Goal: Task Accomplishment & Management: Use online tool/utility

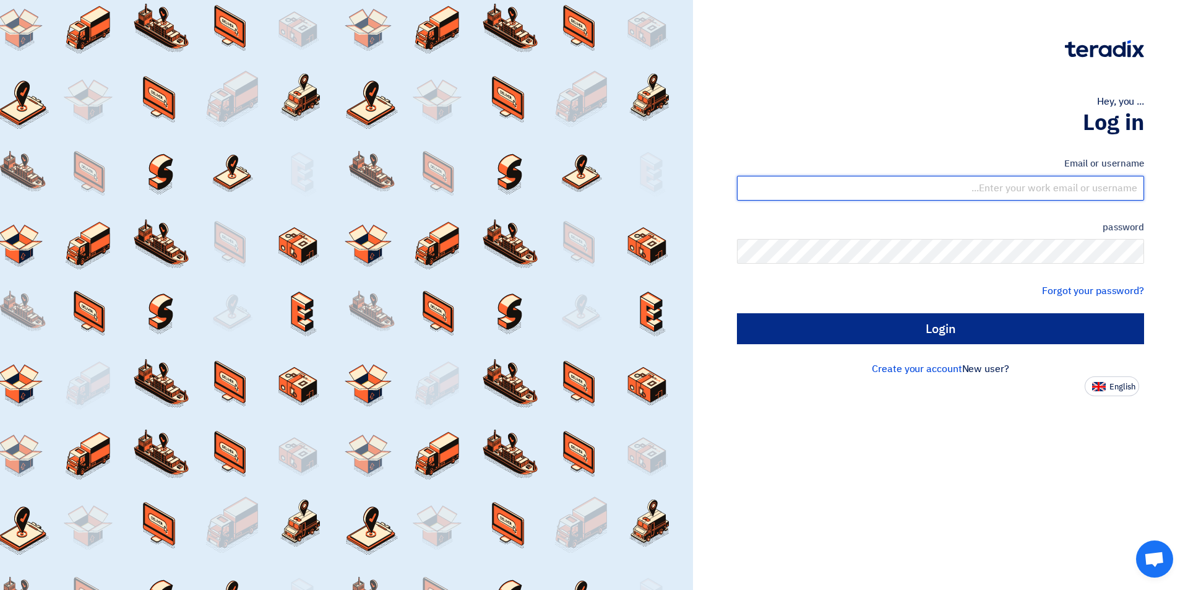
type input "[EMAIL_ADDRESS][DOMAIN_NAME]"
click at [829, 337] on input "Login" at bounding box center [940, 328] width 407 height 31
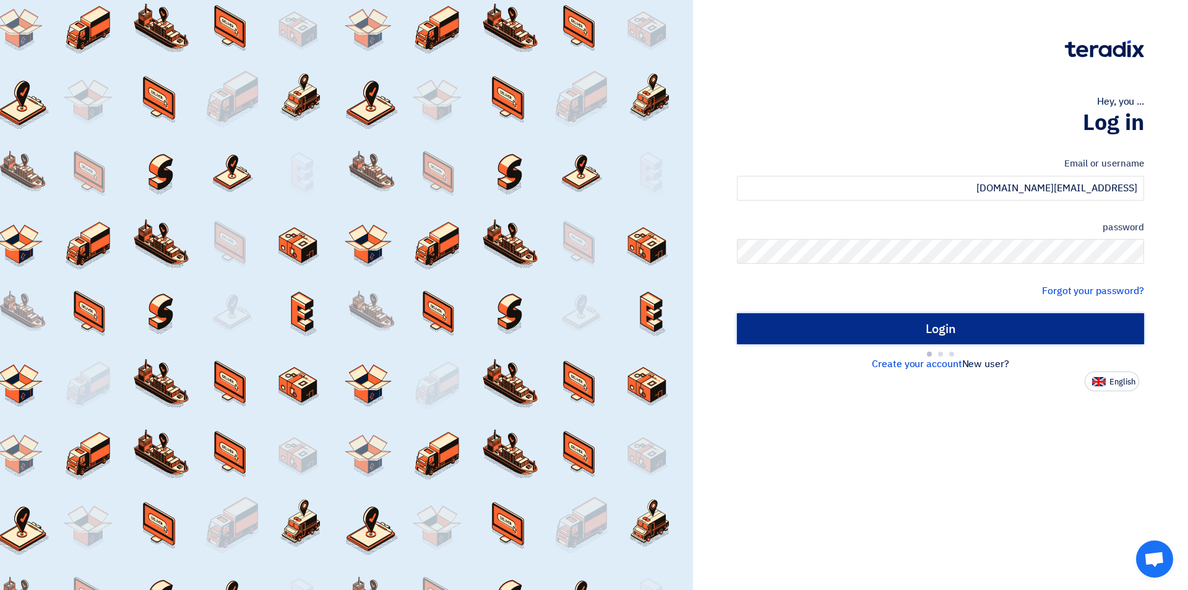
type input "Sign in"
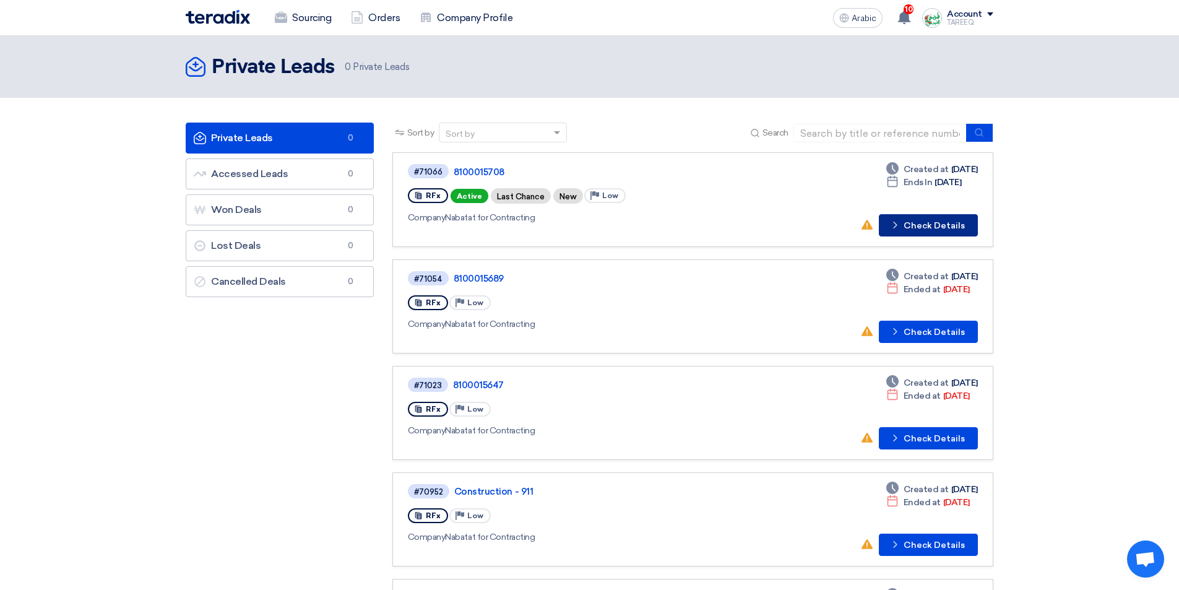
click at [947, 224] on font "Check Details" at bounding box center [933, 225] width 61 height 11
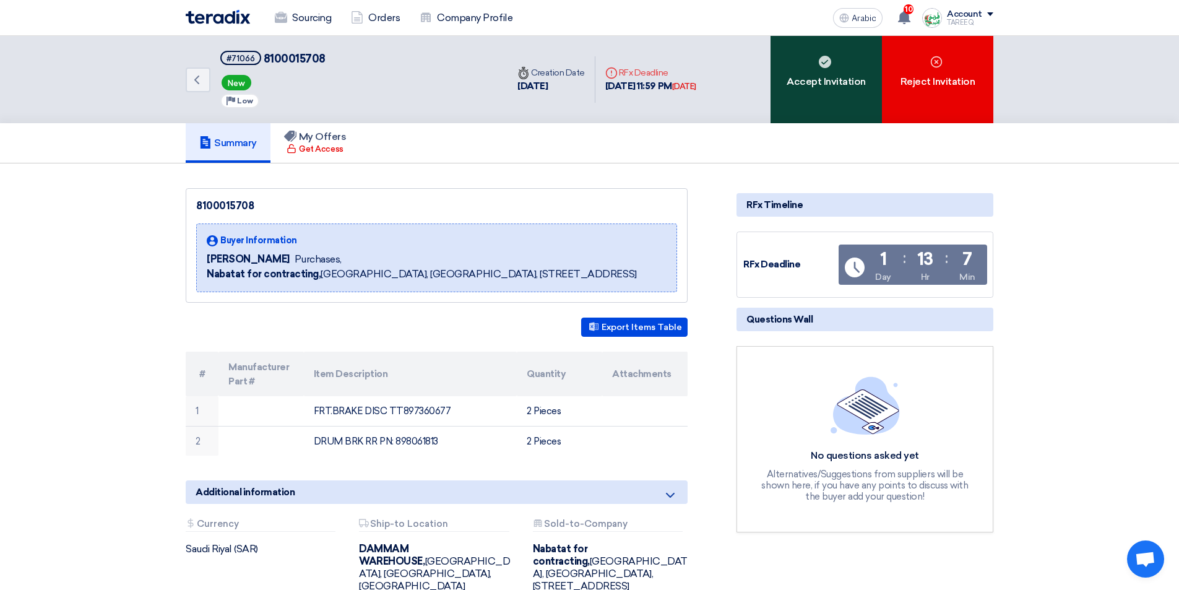
click at [800, 66] on div "Accept Invitation" at bounding box center [825, 79] width 111 height 87
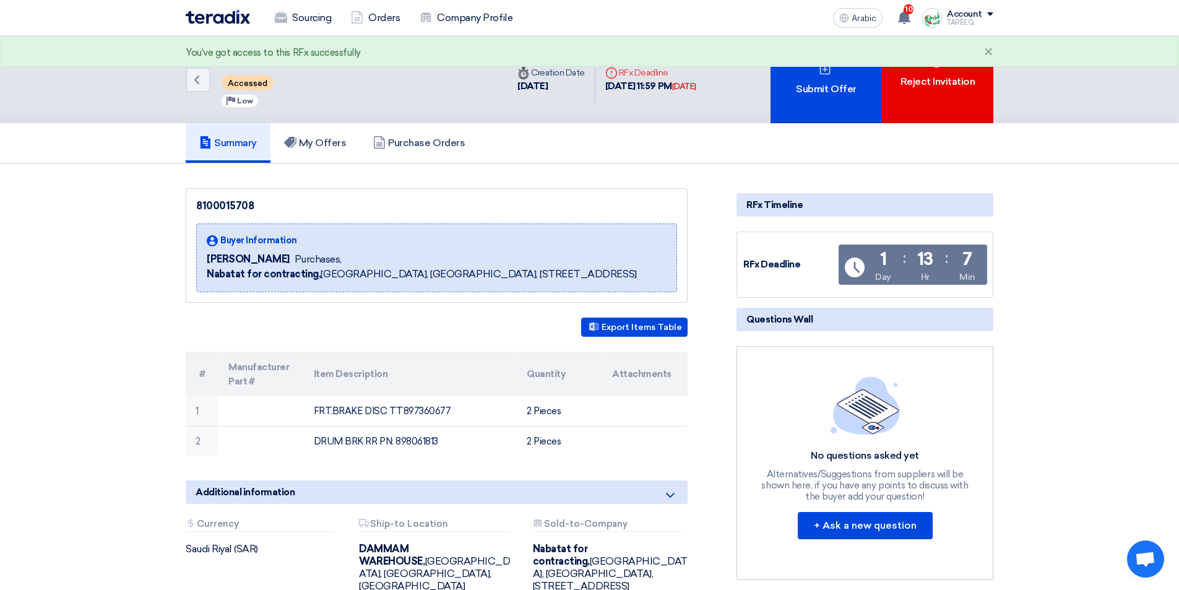
click at [800, 66] on div "Submit Offer" at bounding box center [825, 79] width 111 height 87
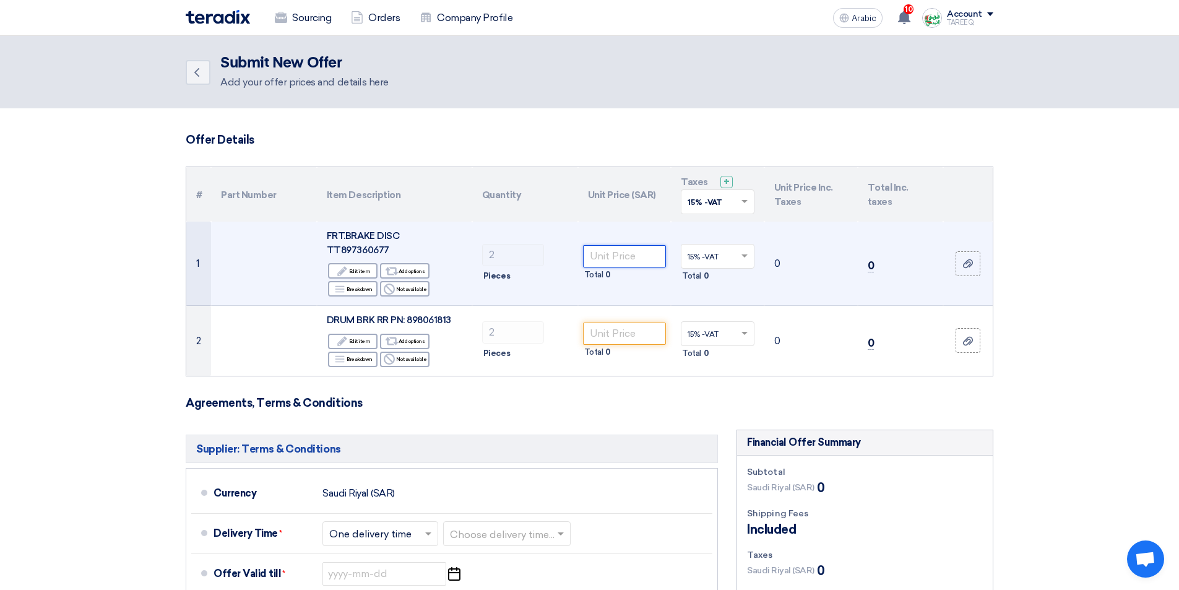
click at [618, 251] on input "number" at bounding box center [625, 256] width 84 height 22
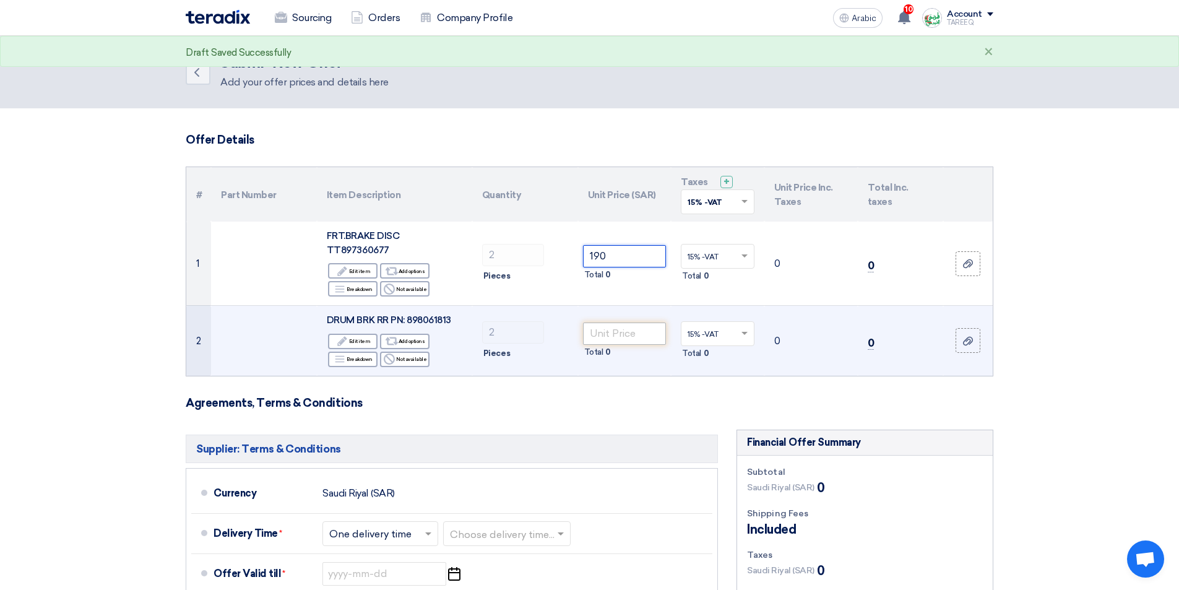
type input "190"
click at [626, 322] on input "number" at bounding box center [625, 333] width 84 height 22
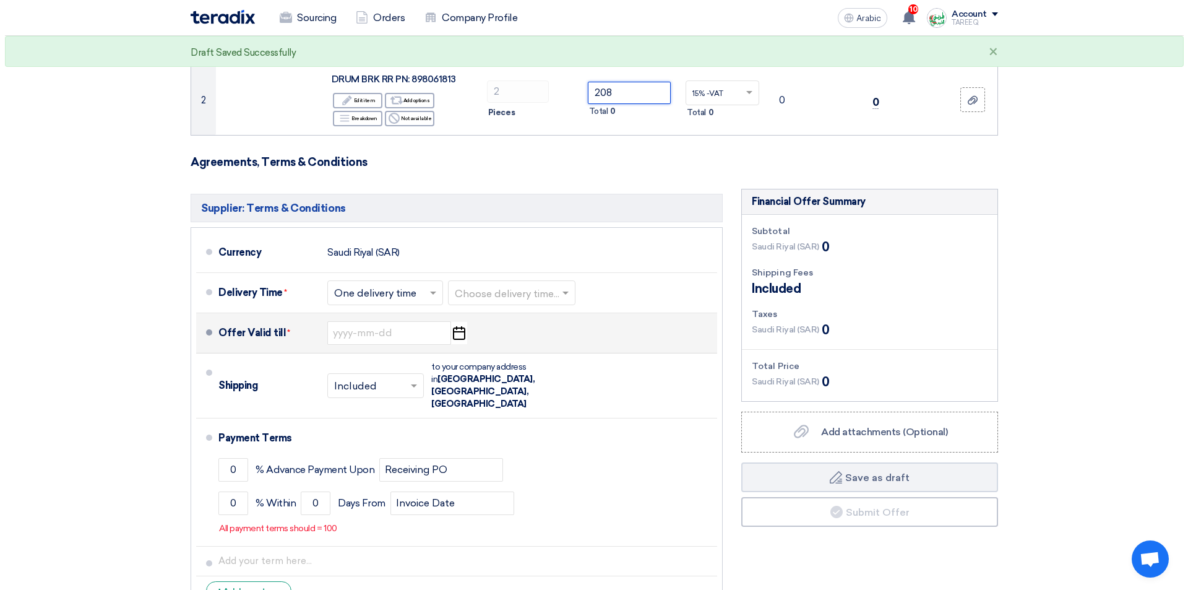
scroll to position [248, 0]
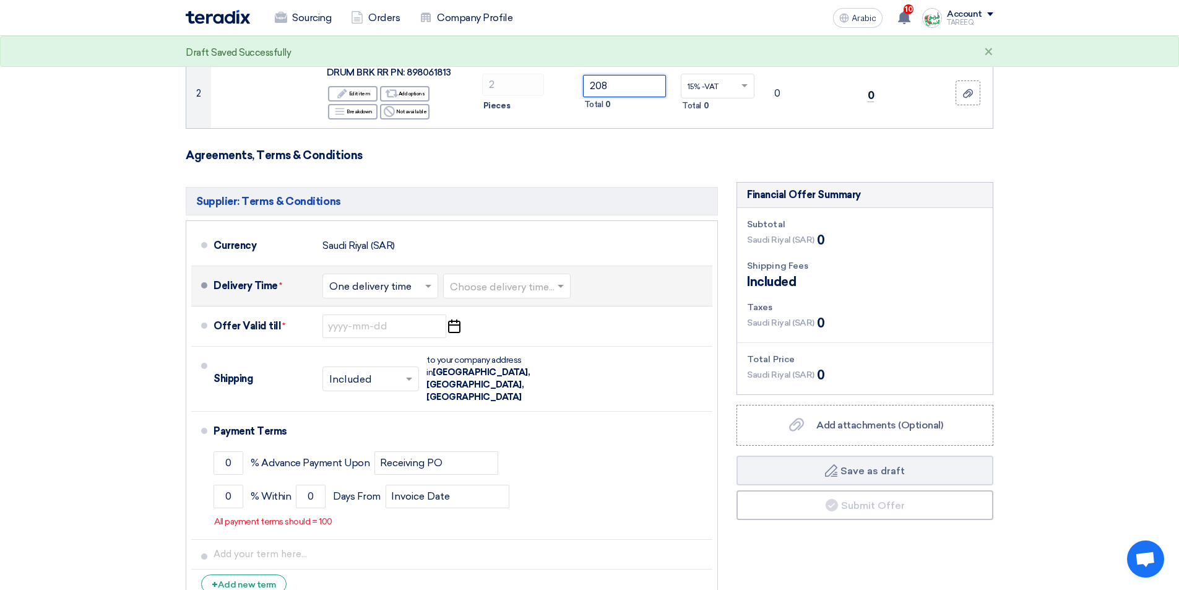
type input "208"
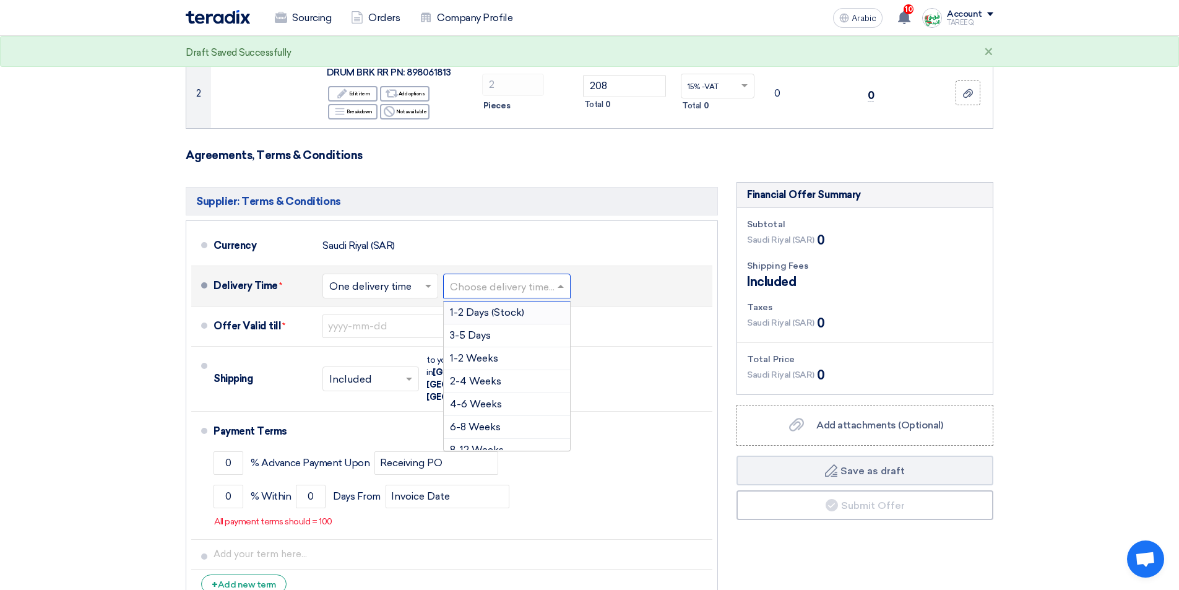
click at [500, 278] on input "text" at bounding box center [507, 287] width 115 height 18
click at [462, 329] on font "3-5 Days" at bounding box center [470, 335] width 41 height 12
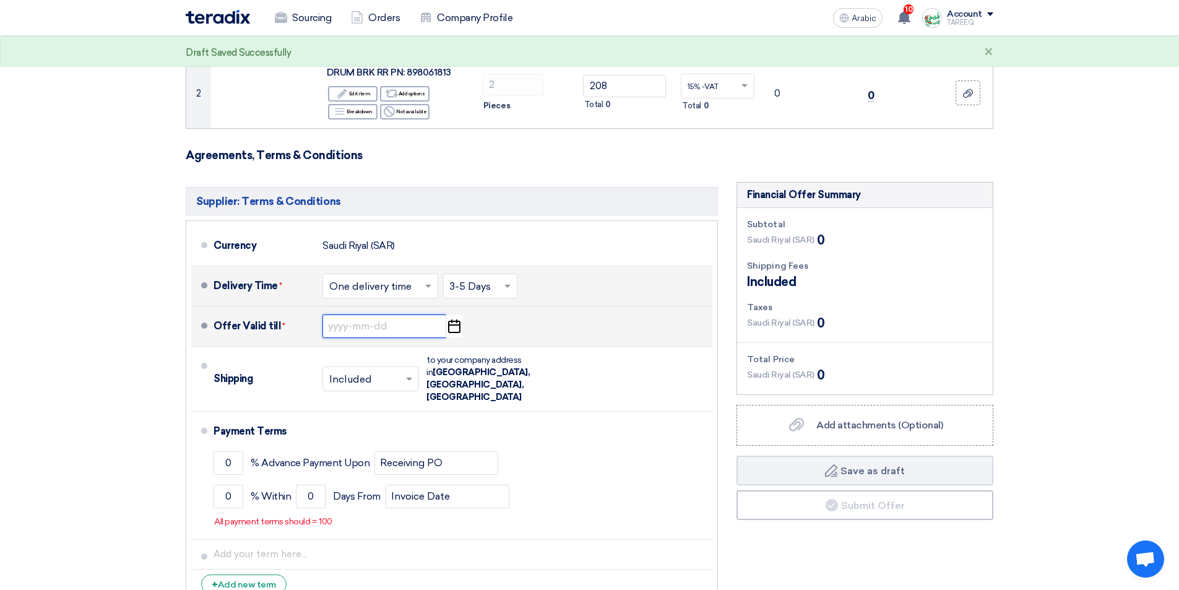
click at [347, 314] on input at bounding box center [384, 326] width 124 height 24
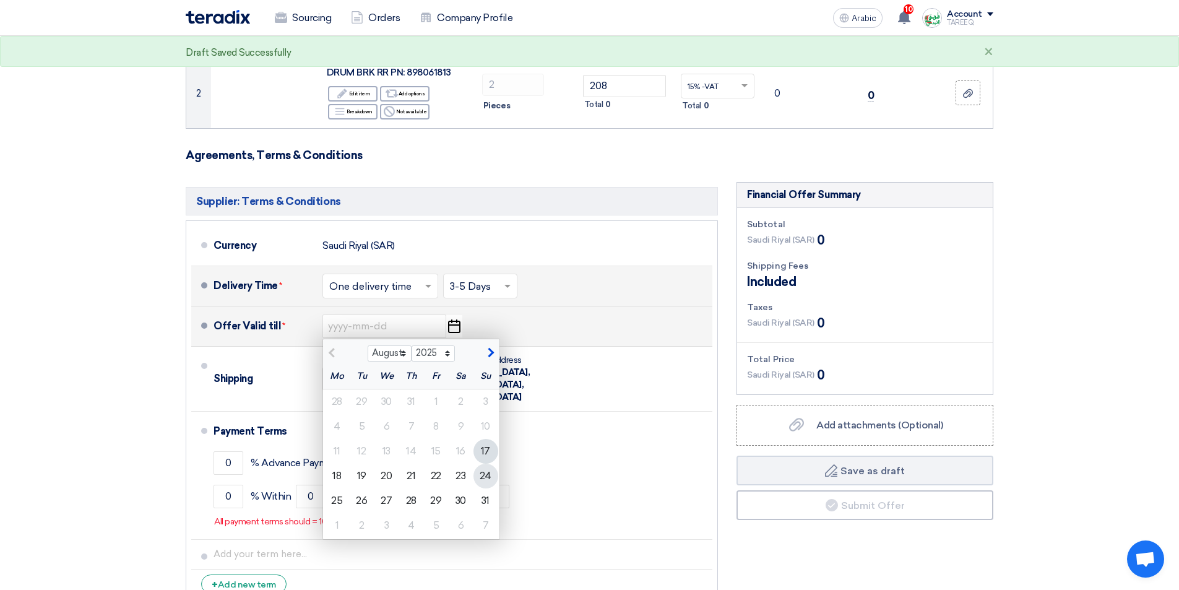
click at [479, 463] on div "24" at bounding box center [485, 475] width 25 height 25
type input "8/24/2025"
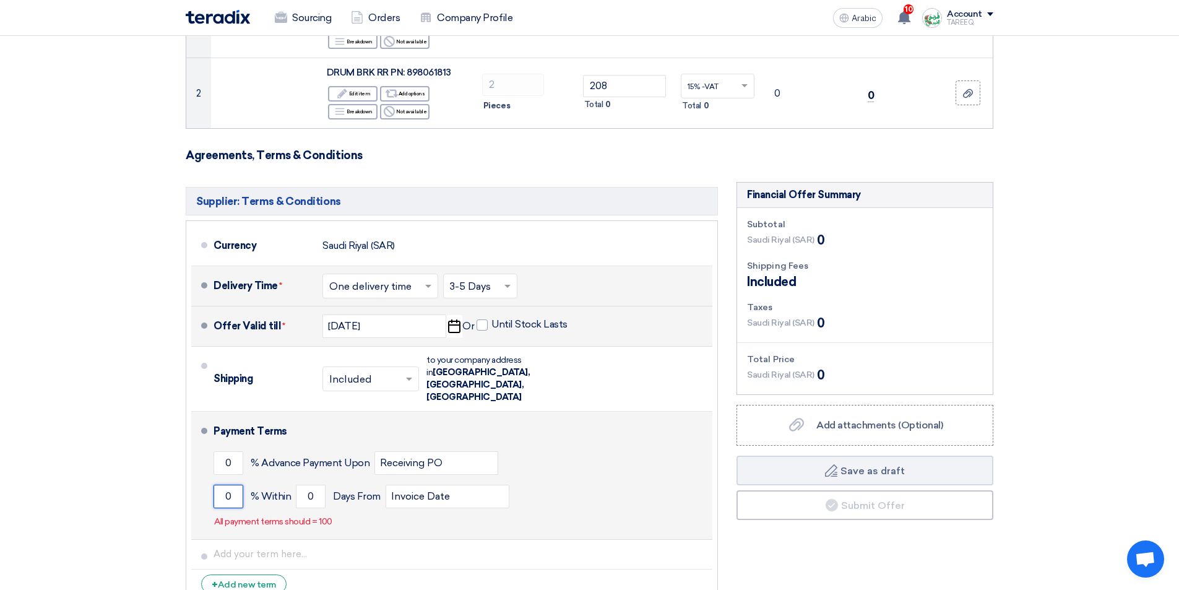
click at [221, 485] on input "0" at bounding box center [228, 497] width 30 height 24
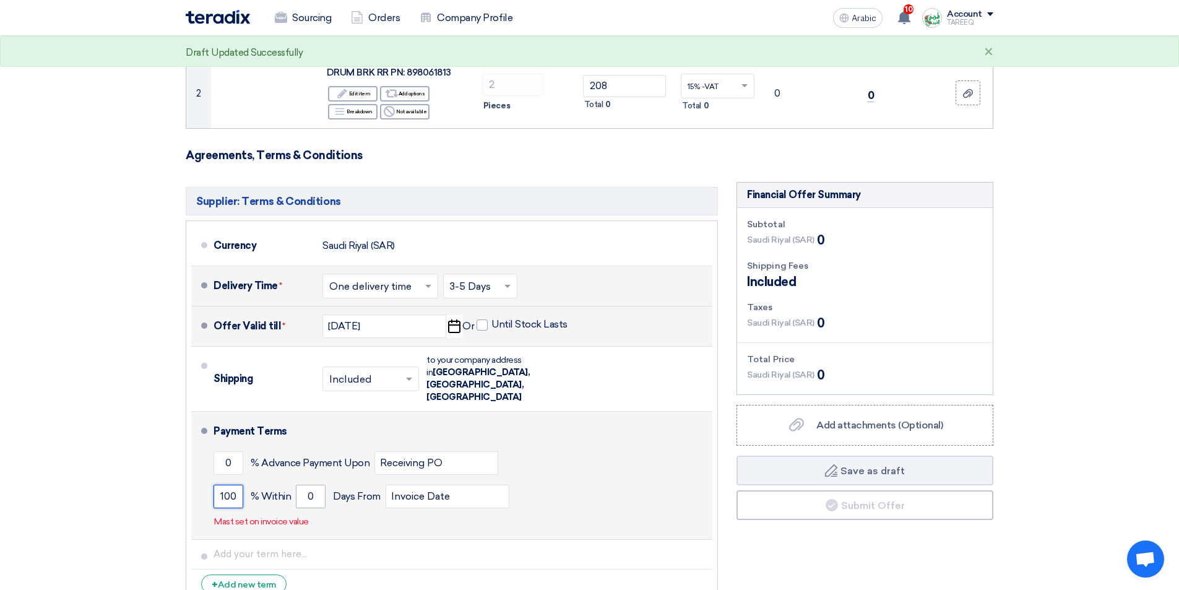
type input "100"
click at [301, 485] on input "0" at bounding box center [311, 497] width 30 height 24
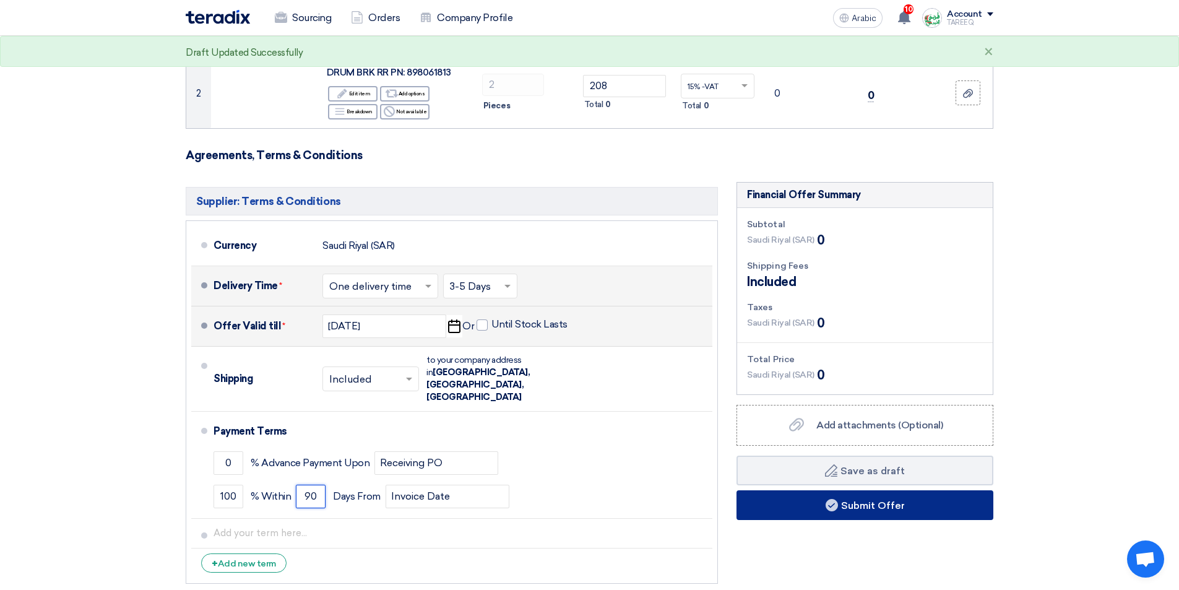
type input "90"
click at [798, 501] on button "Submit Offer" at bounding box center [864, 505] width 257 height 30
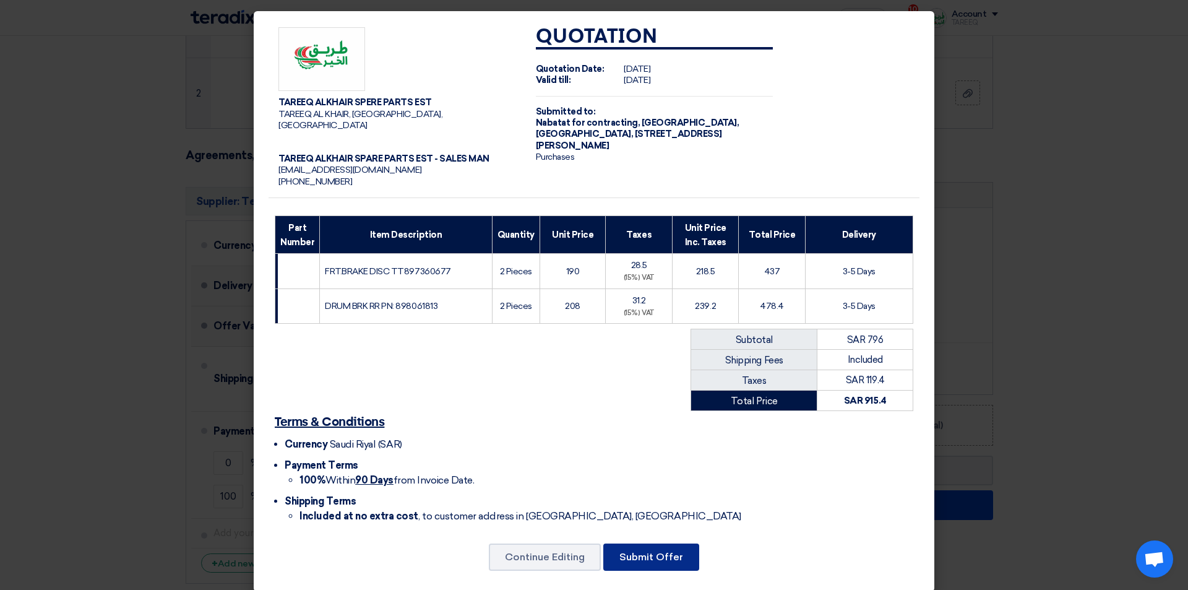
click at [632, 551] on font "Submit Offer" at bounding box center [651, 557] width 64 height 12
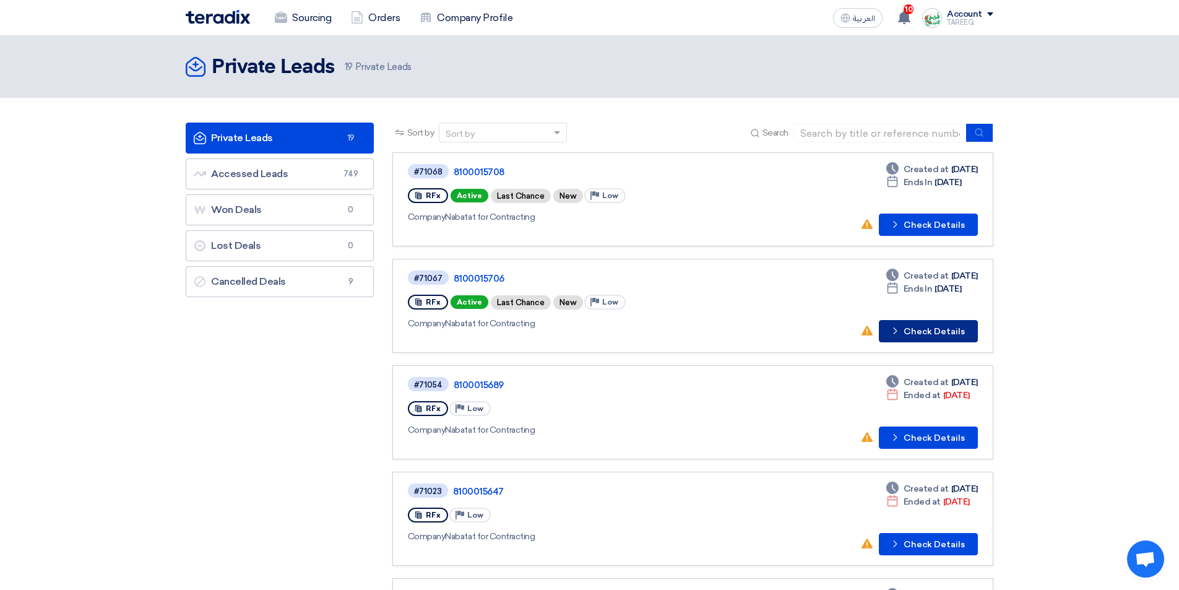
click at [947, 327] on button "Check details Check Details" at bounding box center [928, 331] width 99 height 22
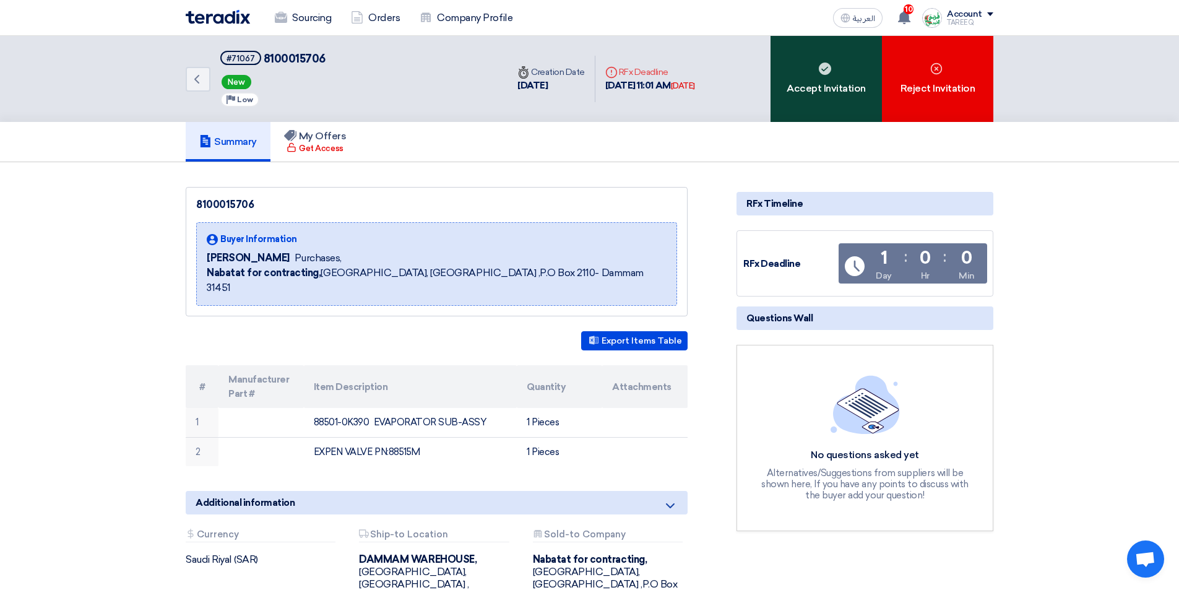
click at [819, 84] on div "Accept Invitation" at bounding box center [825, 79] width 111 height 86
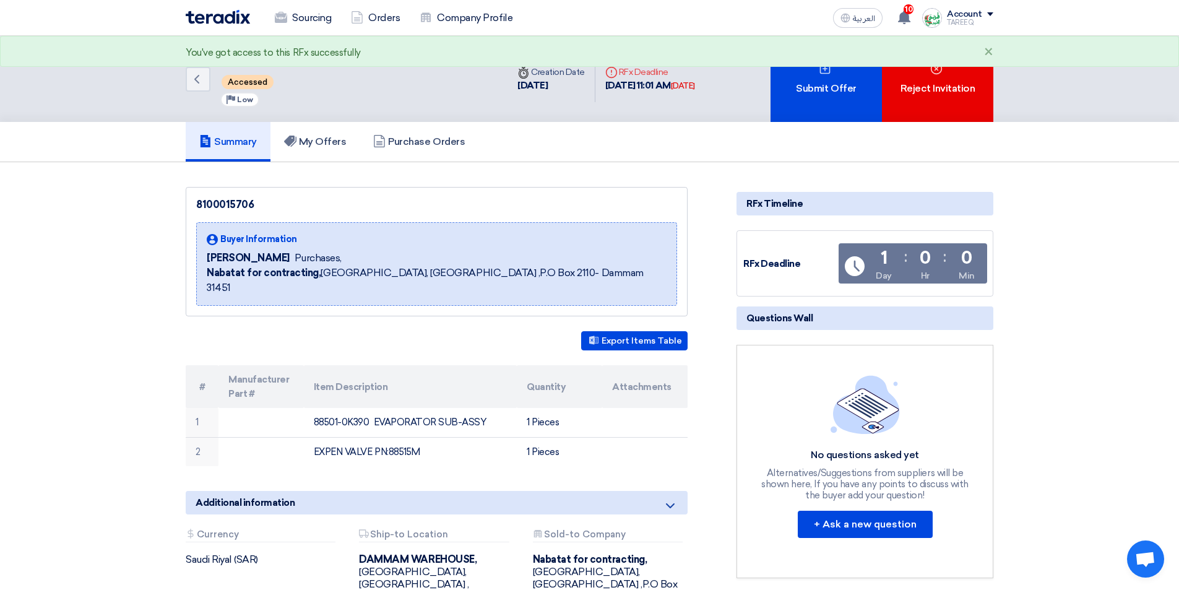
click at [819, 84] on div "Submit Offer" at bounding box center [825, 79] width 111 height 86
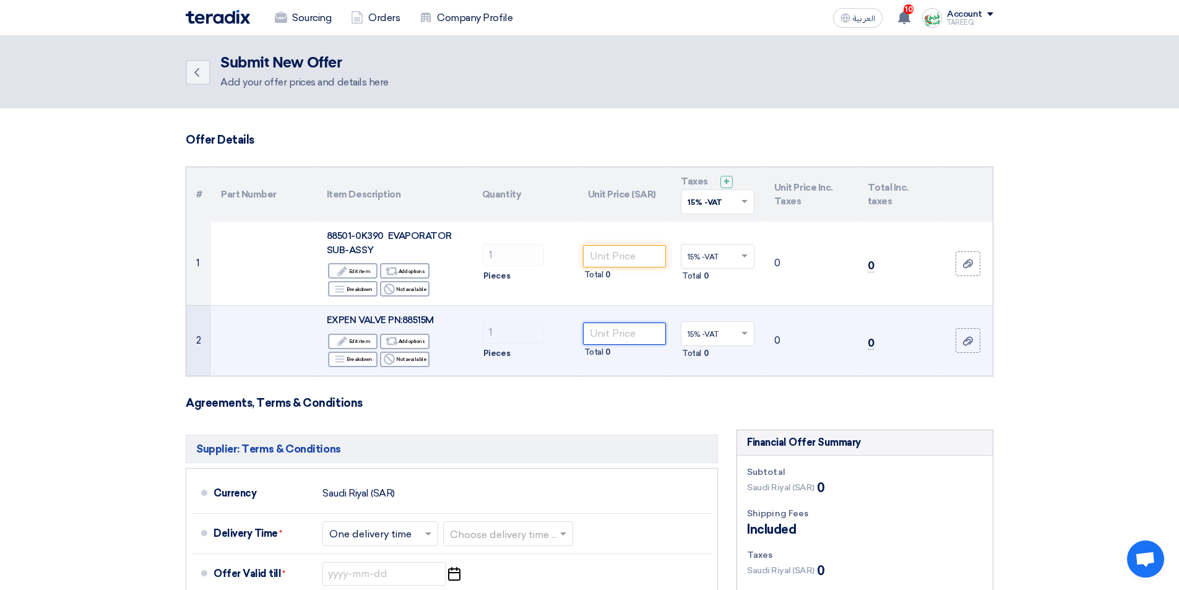
click at [604, 342] on input "number" at bounding box center [625, 333] width 84 height 22
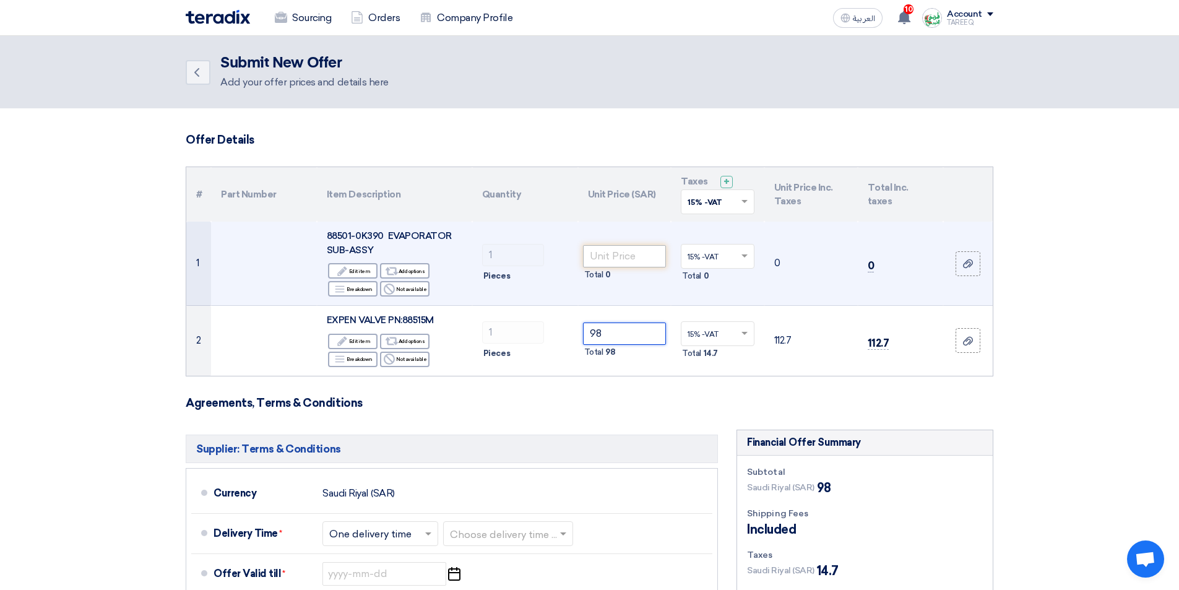
type input "98"
click at [631, 252] on input "number" at bounding box center [625, 256] width 84 height 22
click at [623, 249] on input "number" at bounding box center [625, 256] width 84 height 22
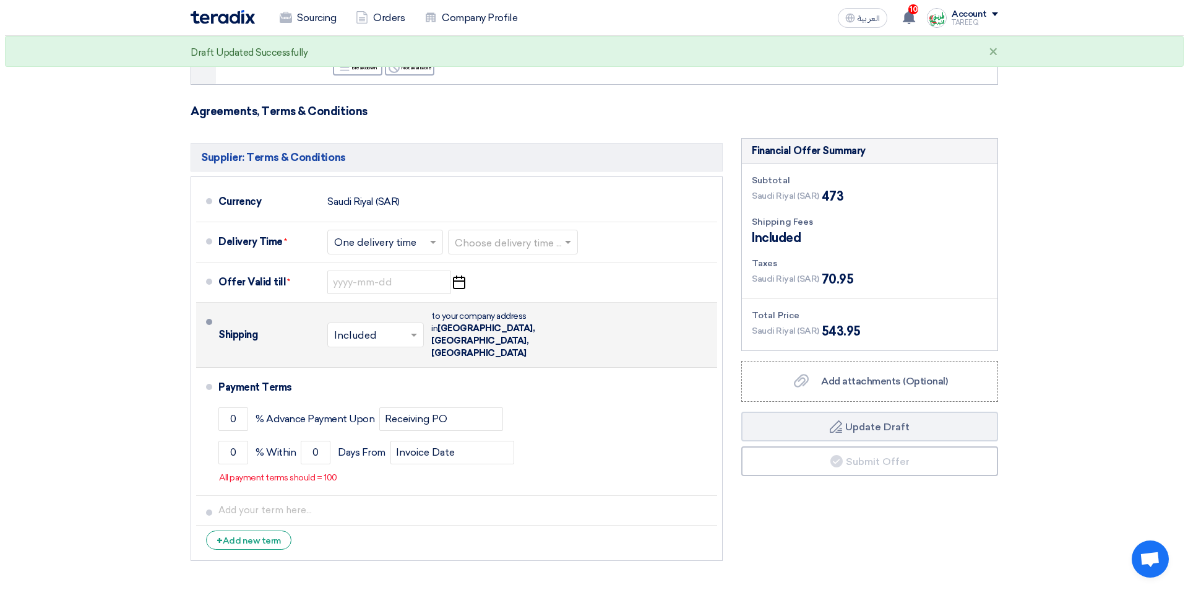
scroll to position [309, 0]
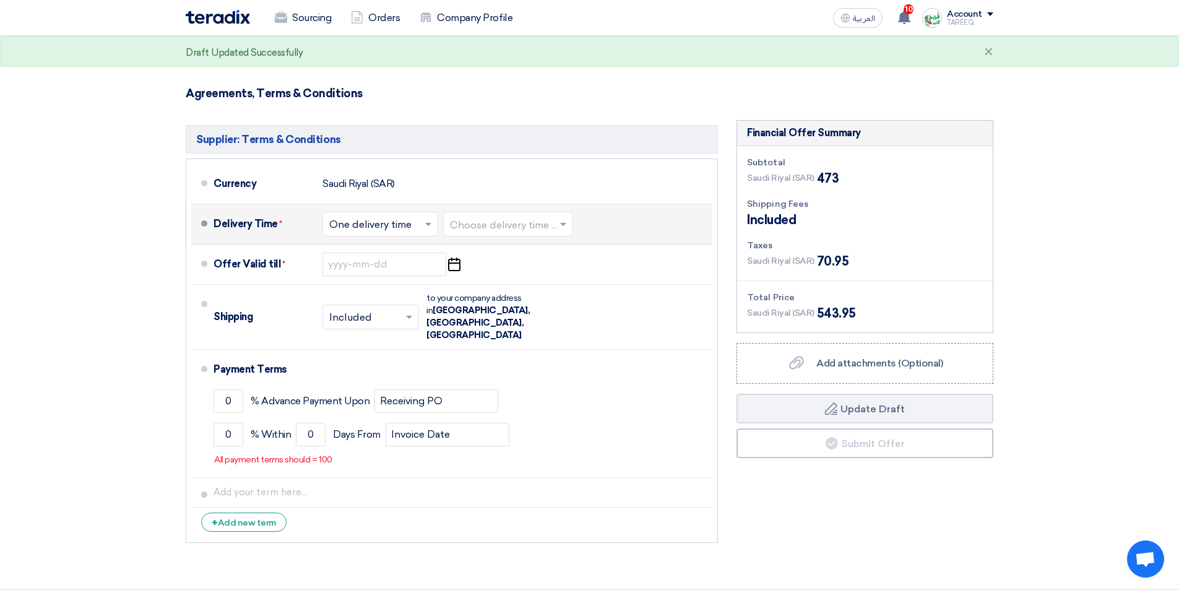
type input "375"
click at [546, 223] on input "text" at bounding box center [509, 225] width 118 height 18
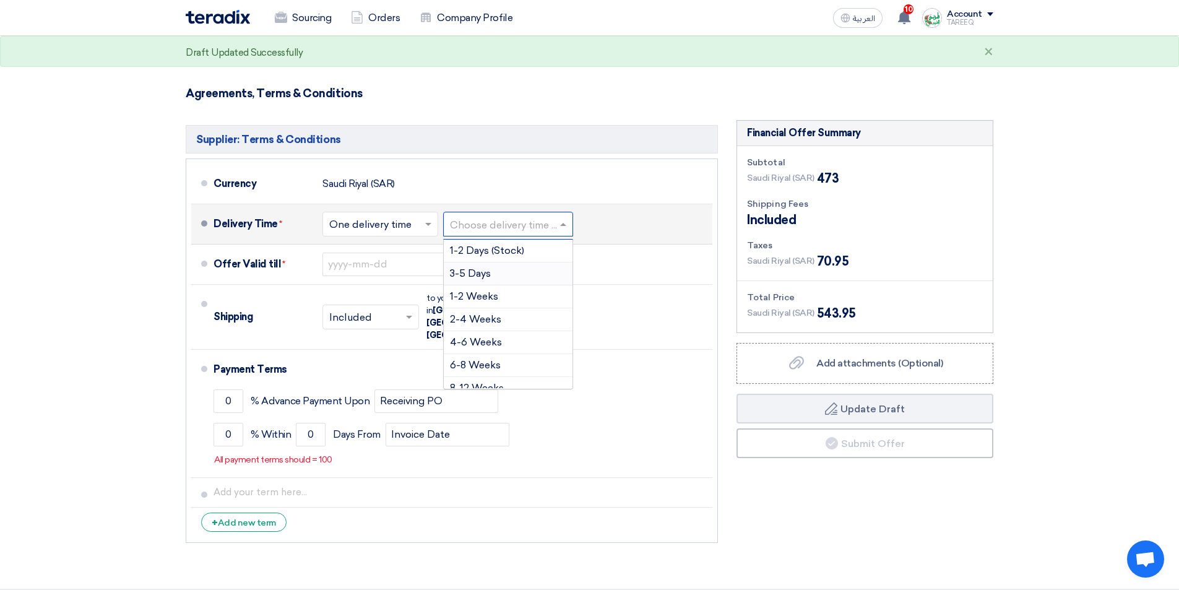
click at [480, 279] on div "3-5 Days" at bounding box center [508, 273] width 129 height 23
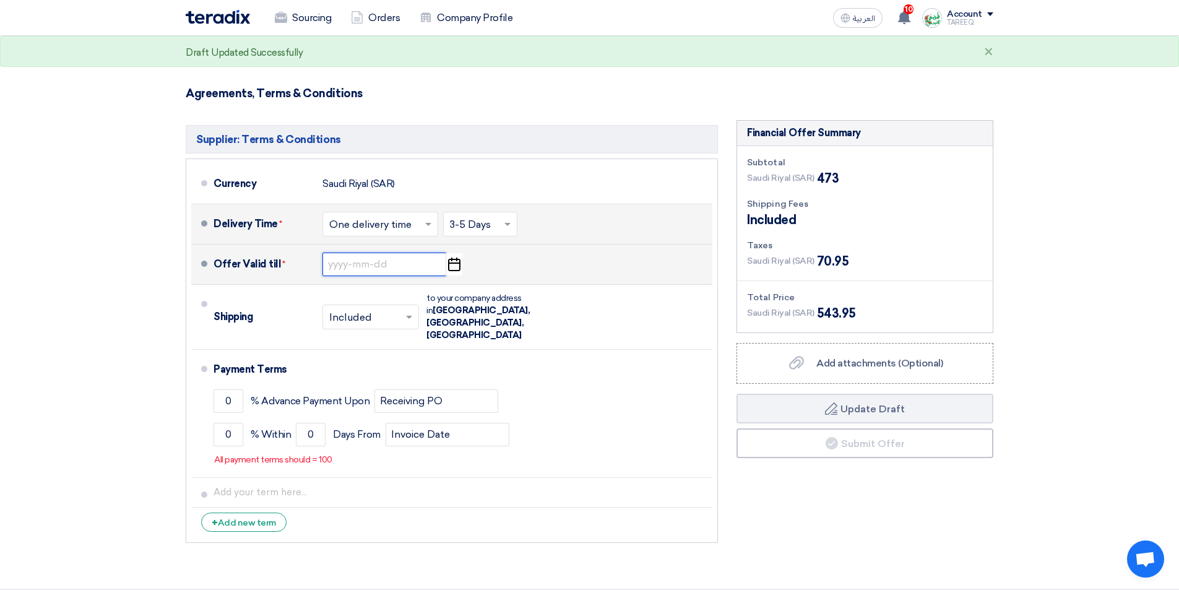
click at [348, 266] on input at bounding box center [384, 264] width 124 height 24
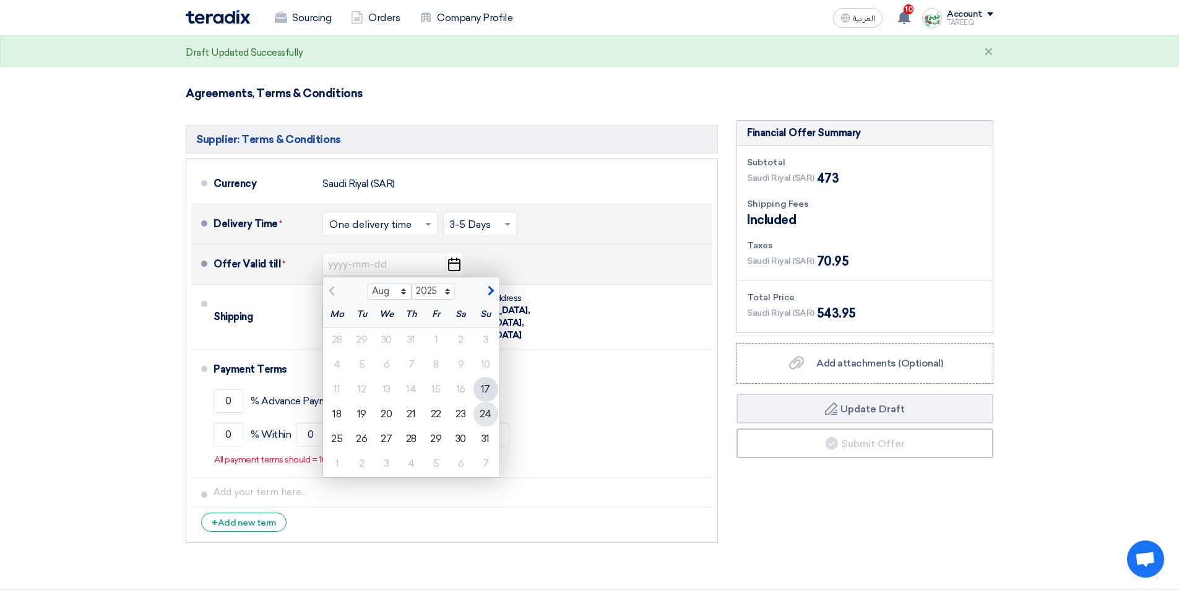
click at [485, 415] on div "24" at bounding box center [485, 414] width 25 height 25
type input "8/24/2025"
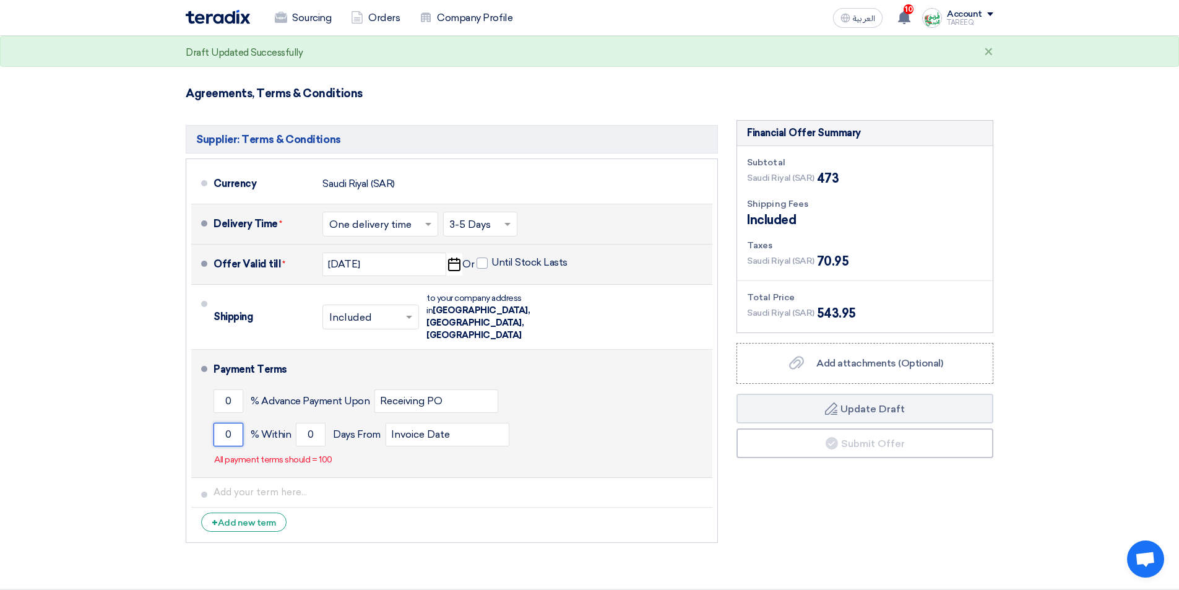
click at [224, 423] on input "0" at bounding box center [228, 435] width 30 height 24
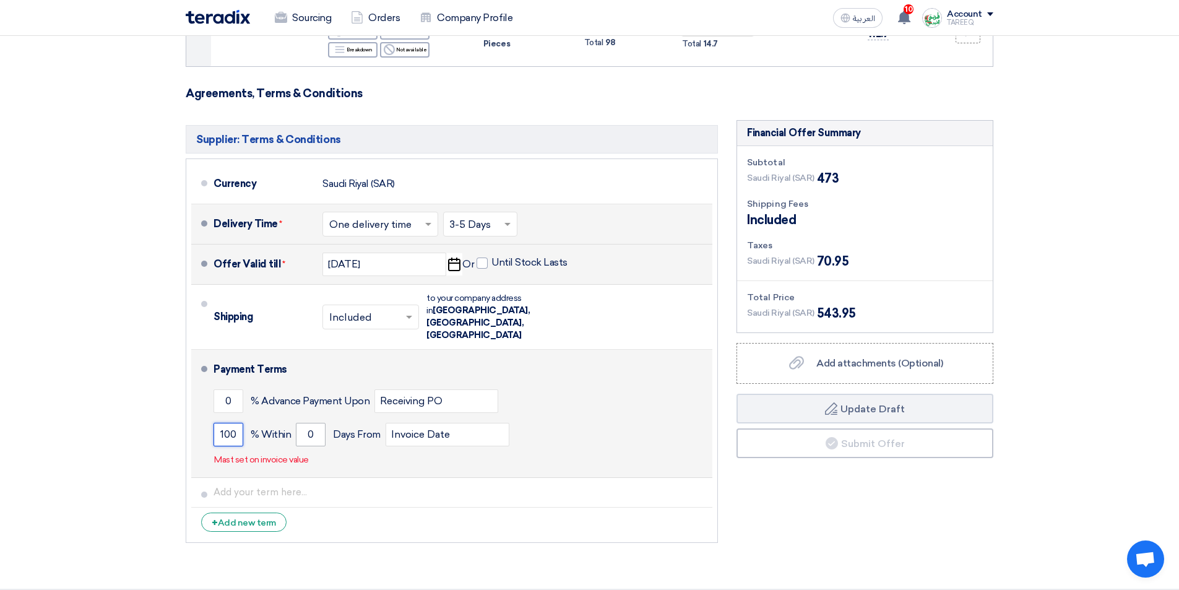
type input "100"
click at [299, 423] on input "0" at bounding box center [311, 435] width 30 height 24
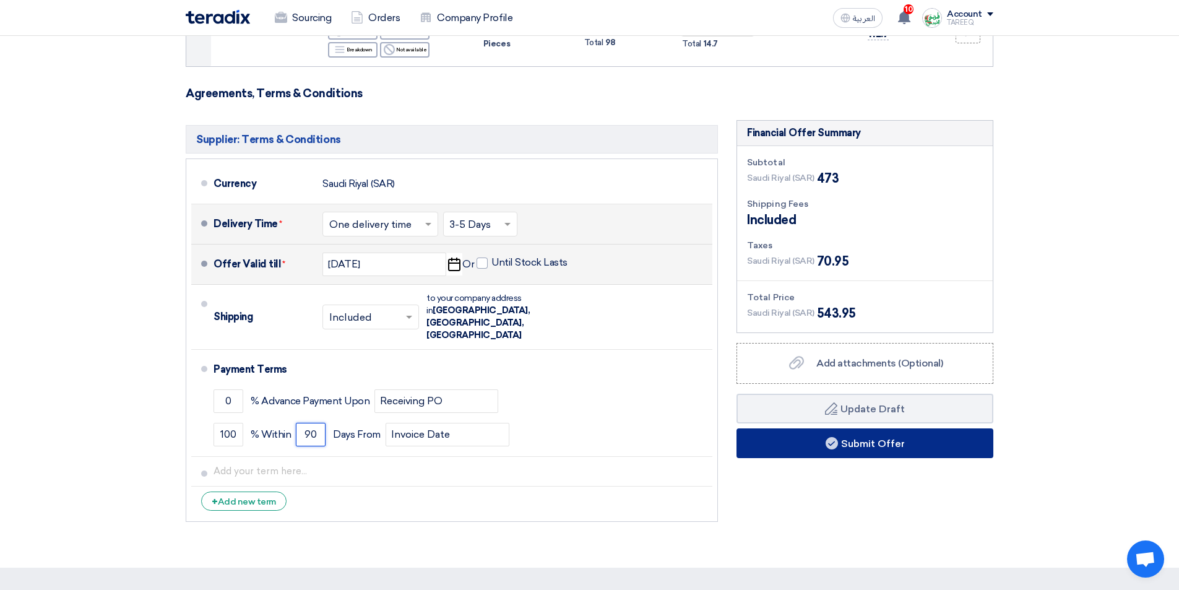
type input "90"
click at [809, 444] on button "Submit Offer" at bounding box center [864, 443] width 257 height 30
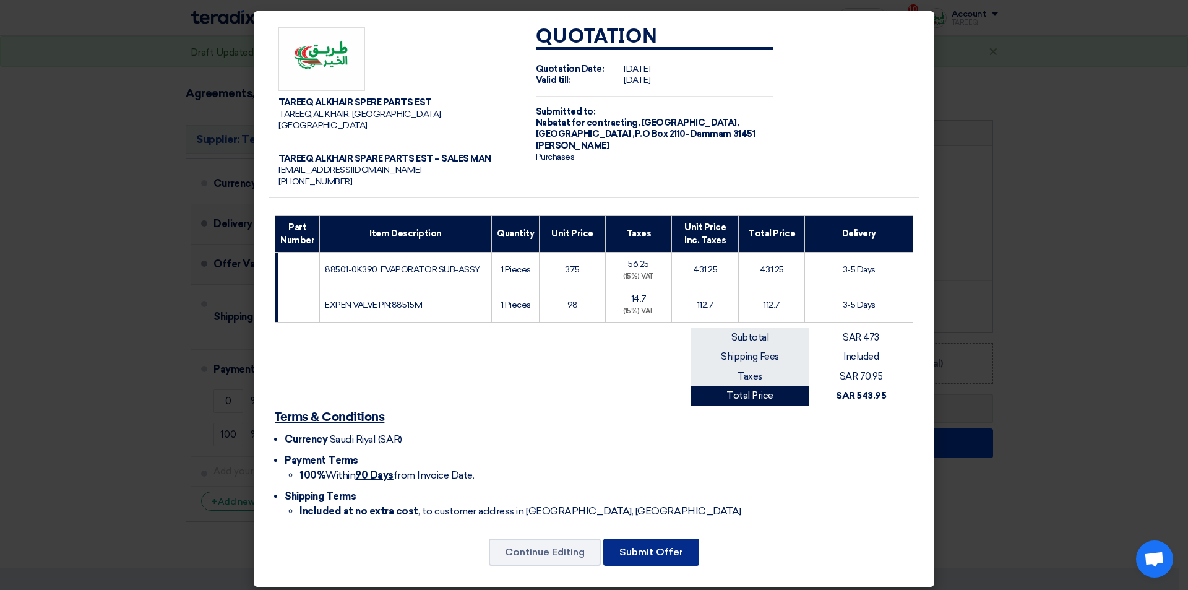
click at [668, 538] on button "Submit Offer" at bounding box center [651, 551] width 96 height 27
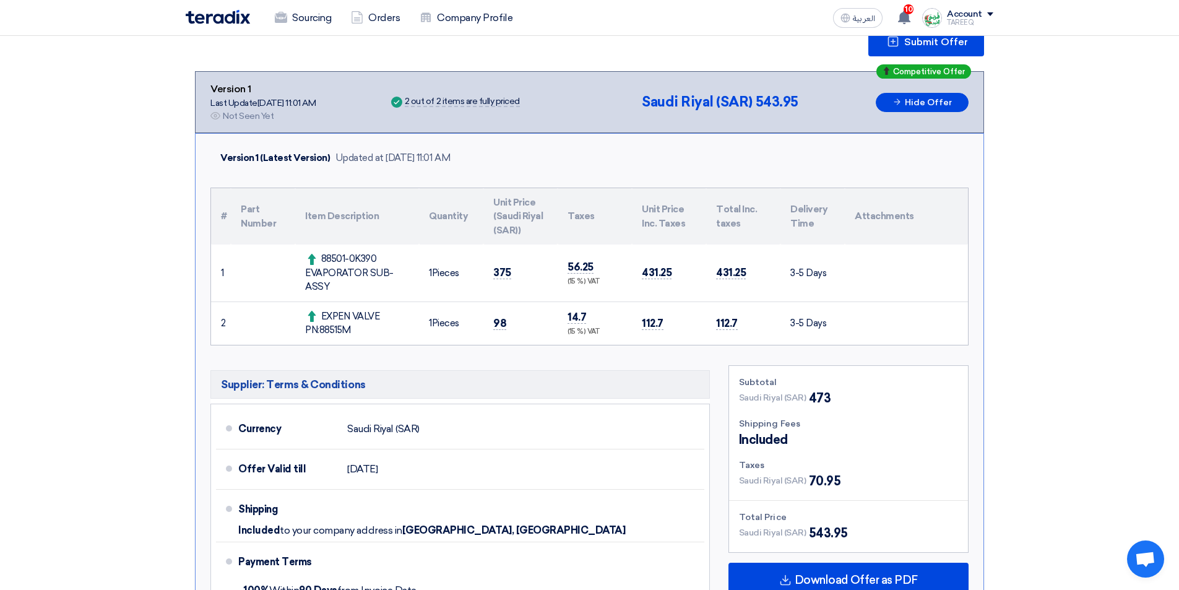
scroll to position [186, 0]
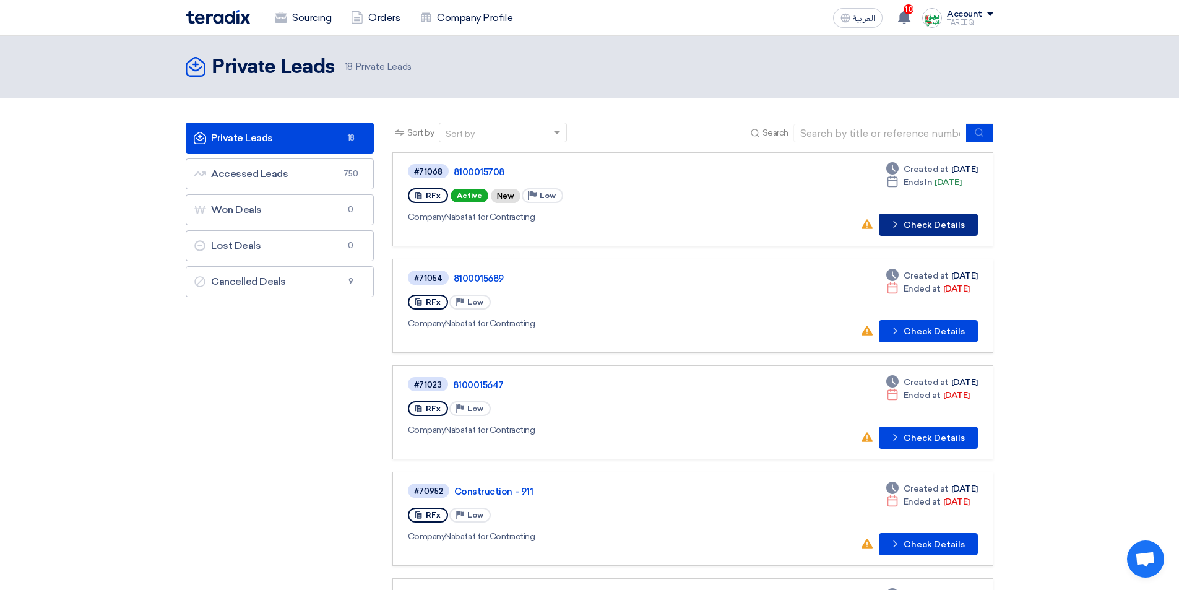
click at [949, 220] on button "Check details Check Details" at bounding box center [928, 224] width 99 height 22
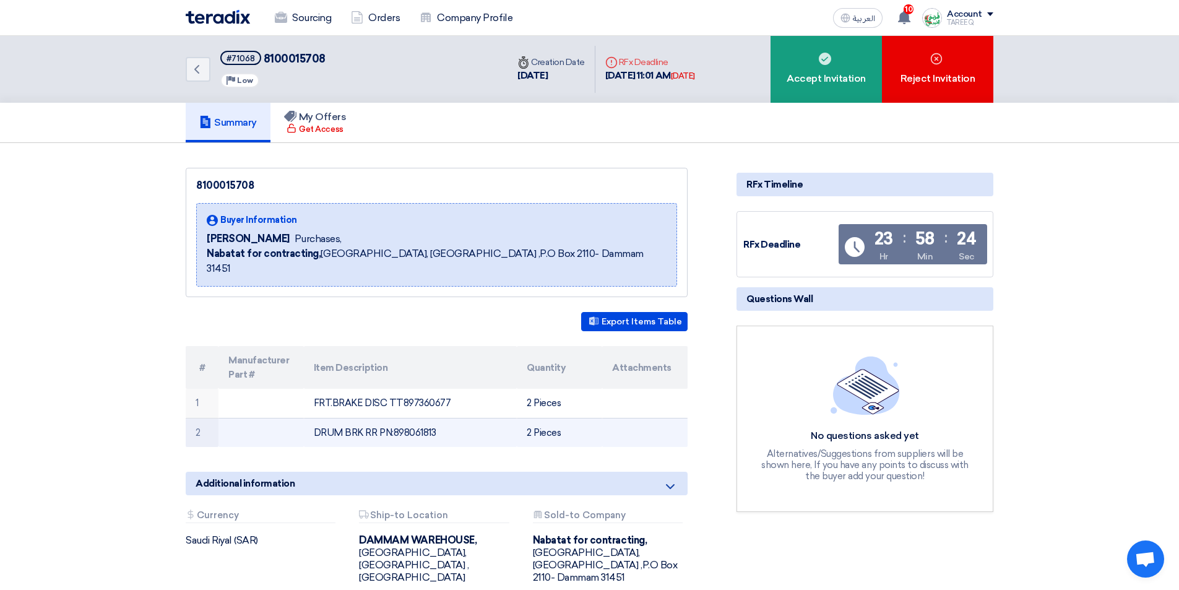
click at [418, 418] on td "DRUM BRK RR PN:898061813" at bounding box center [410, 432] width 213 height 29
click at [422, 421] on td "DRUM BRK RR PN:898061813" at bounding box center [410, 432] width 213 height 29
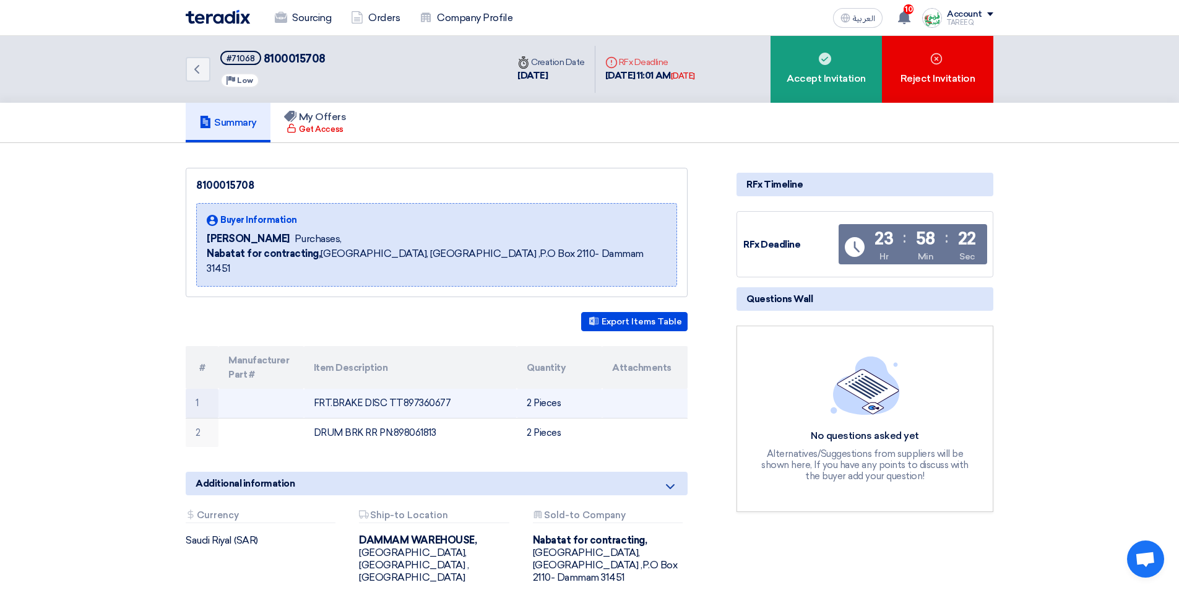
click at [429, 389] on td "FRT.BRAKE DISC TT897360677" at bounding box center [410, 403] width 213 height 29
copy td "TT897360677"
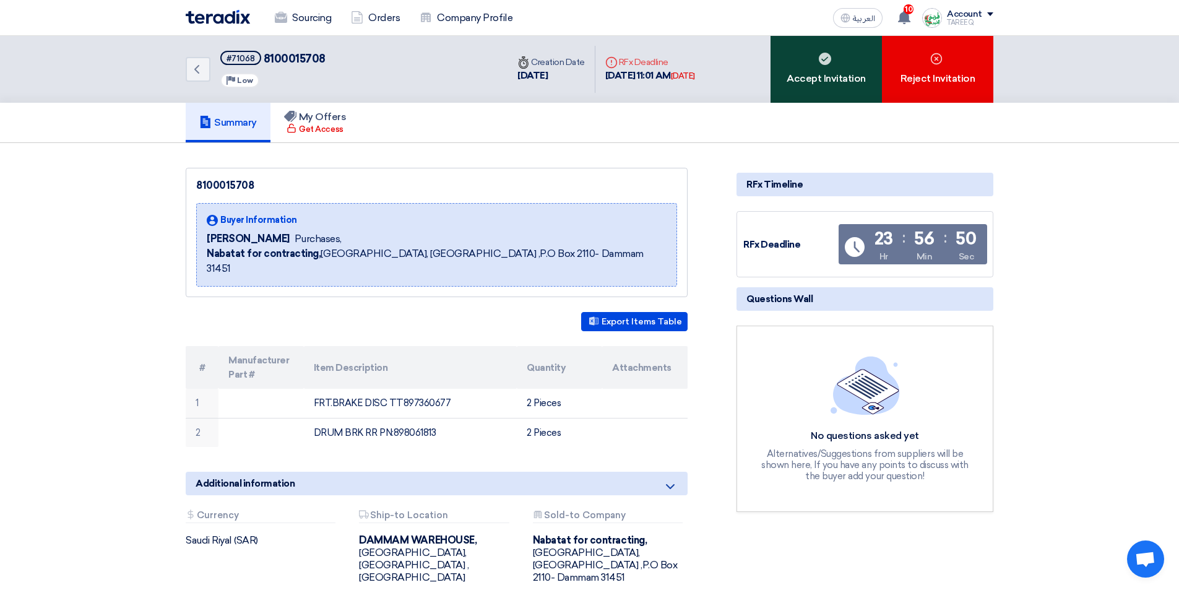
click at [821, 77] on div "Accept Invitation" at bounding box center [825, 69] width 111 height 67
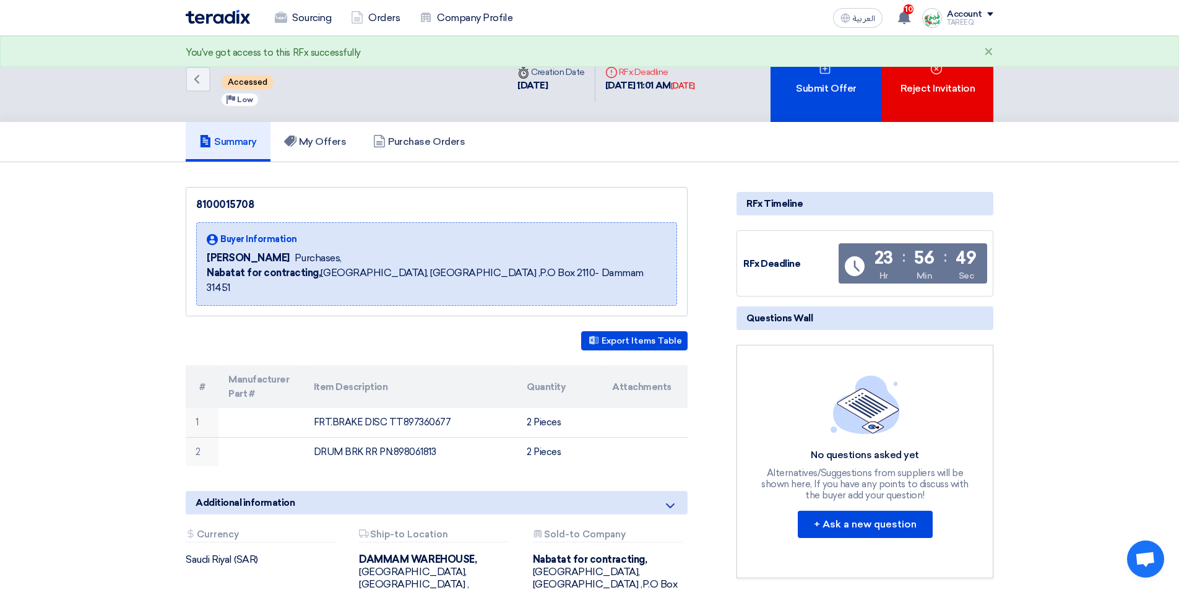
click at [821, 77] on div "Submit Offer" at bounding box center [825, 79] width 111 height 86
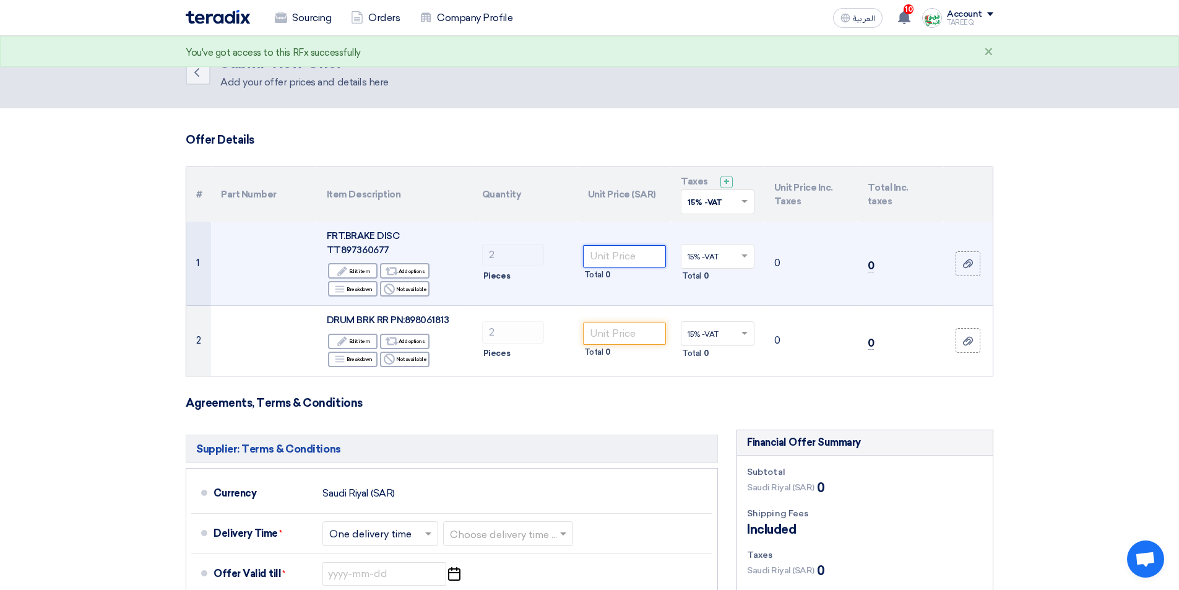
click at [624, 250] on input "number" at bounding box center [625, 256] width 84 height 22
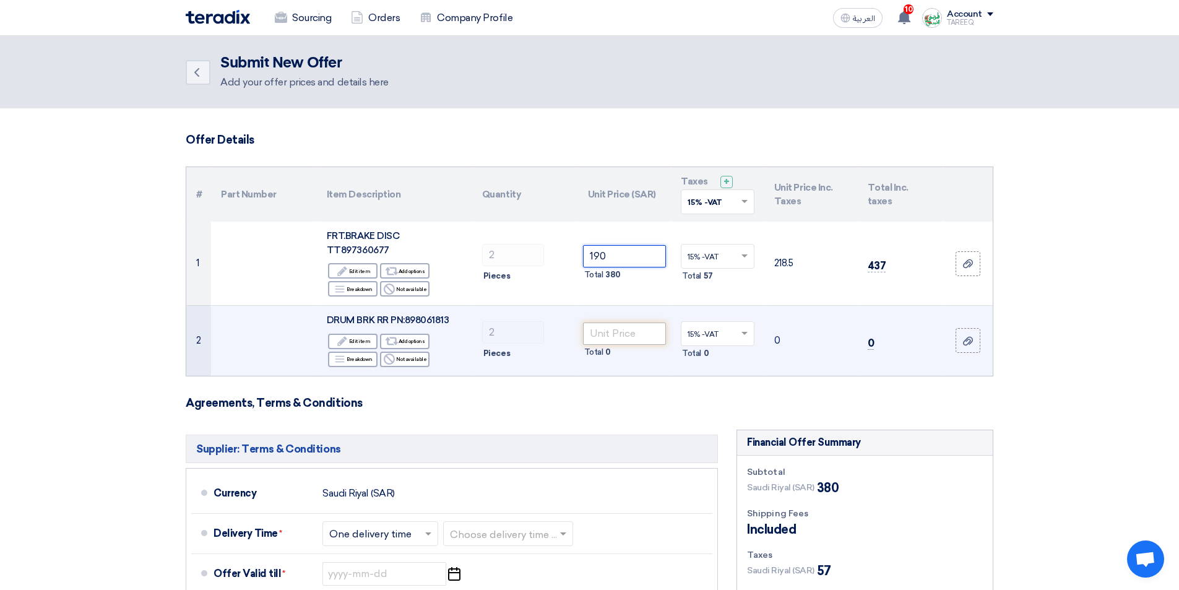
type input "190"
click at [622, 322] on input "number" at bounding box center [625, 333] width 84 height 22
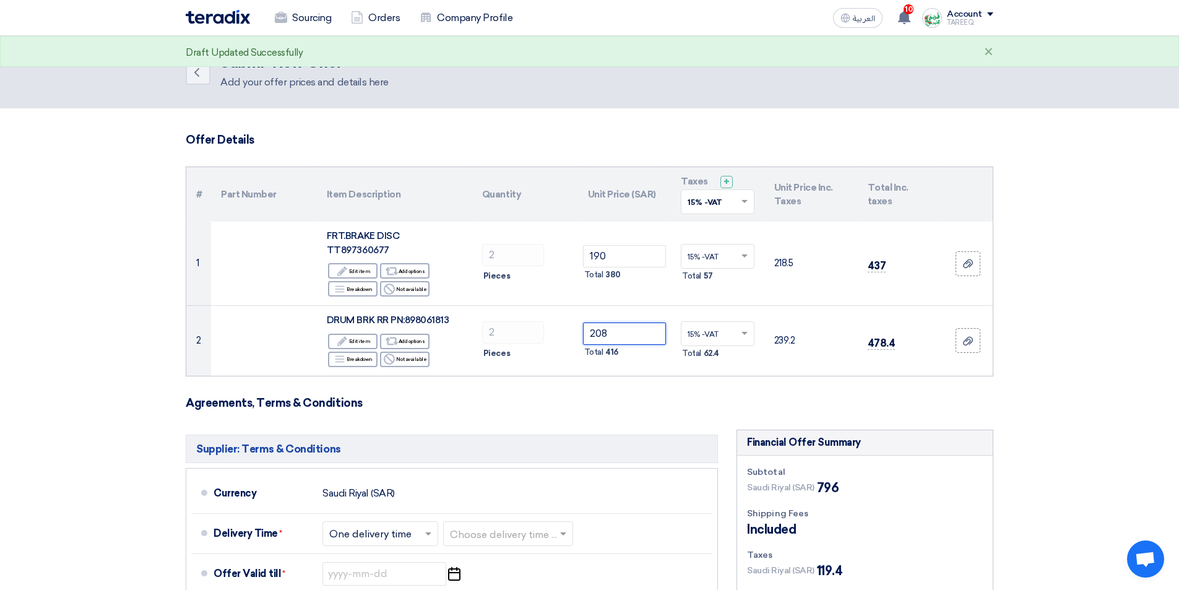
type input "208"
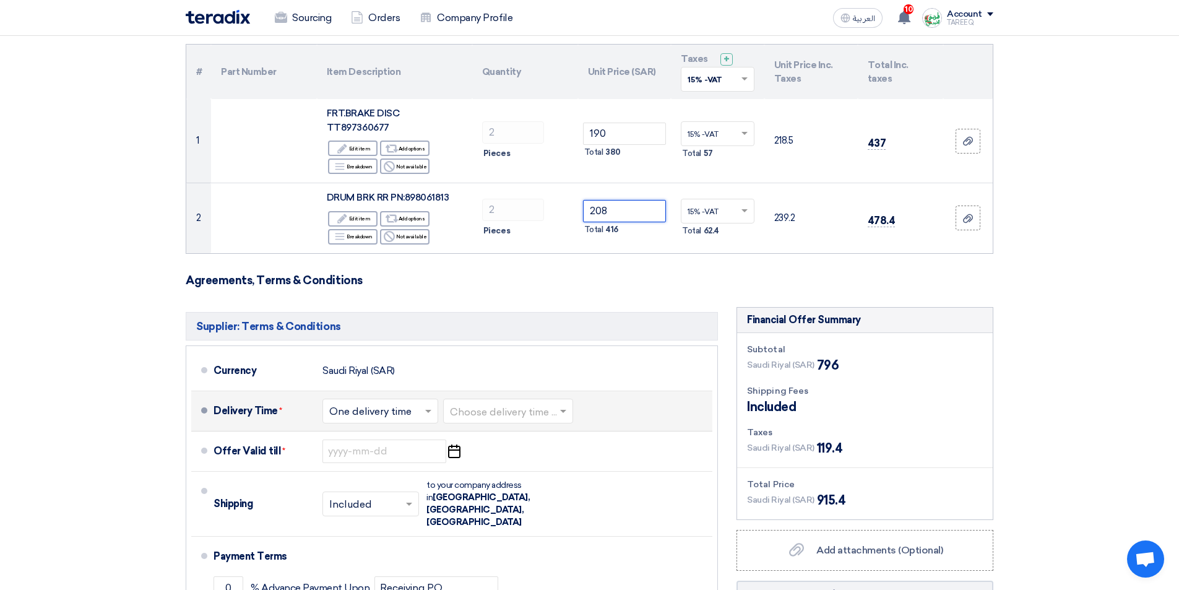
scroll to position [124, 0]
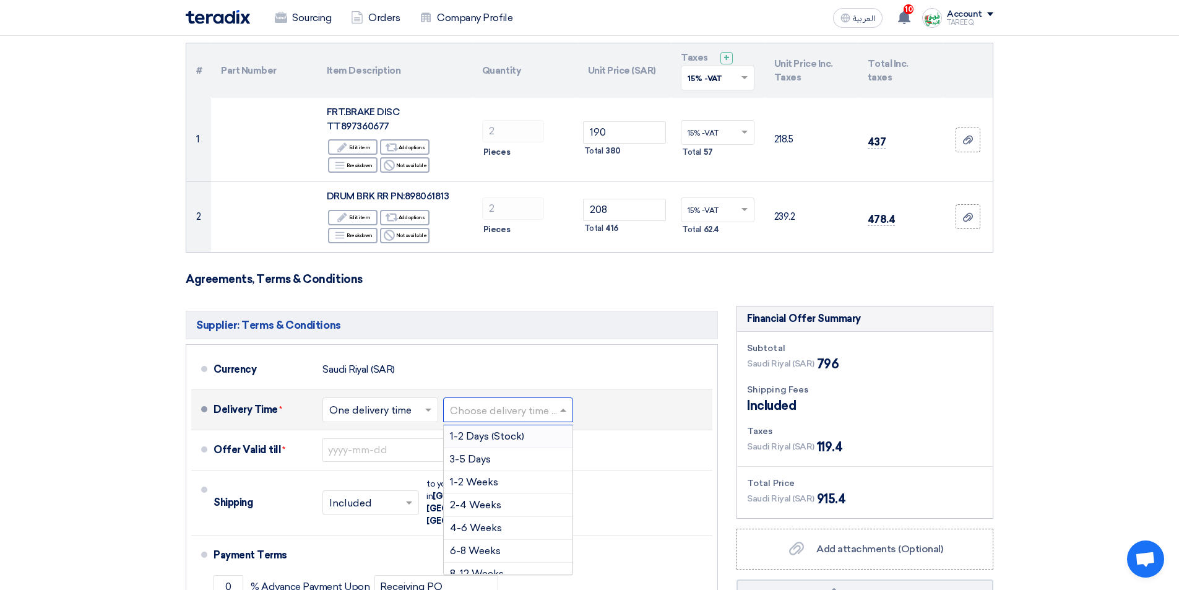
click at [524, 402] on input "text" at bounding box center [509, 411] width 118 height 18
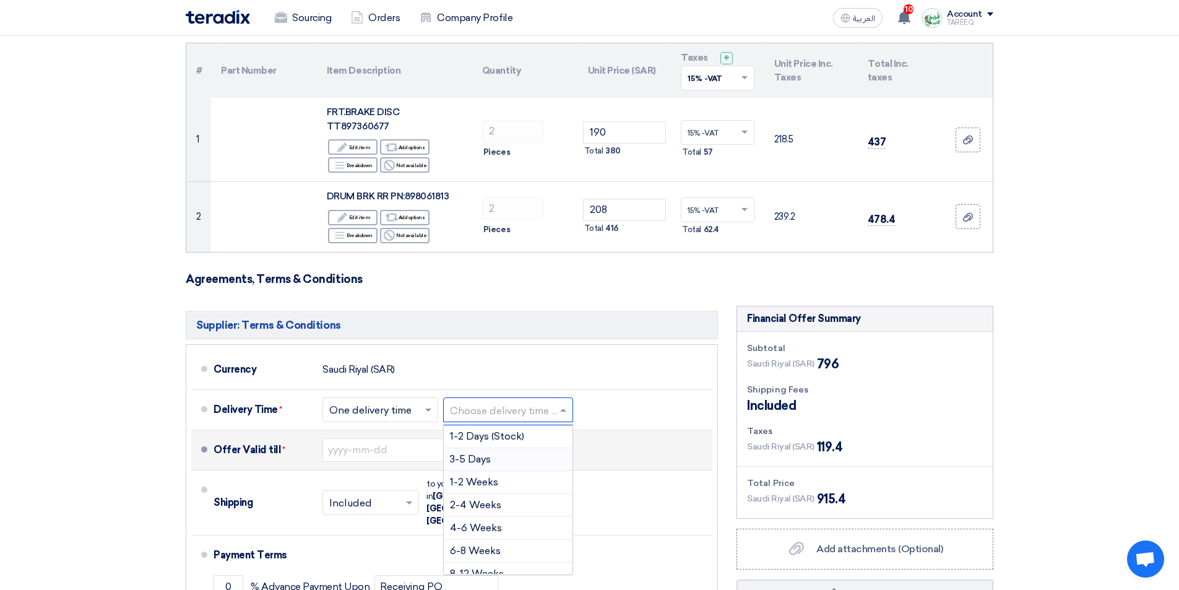
click at [503, 448] on div "3-5 Days" at bounding box center [508, 459] width 129 height 23
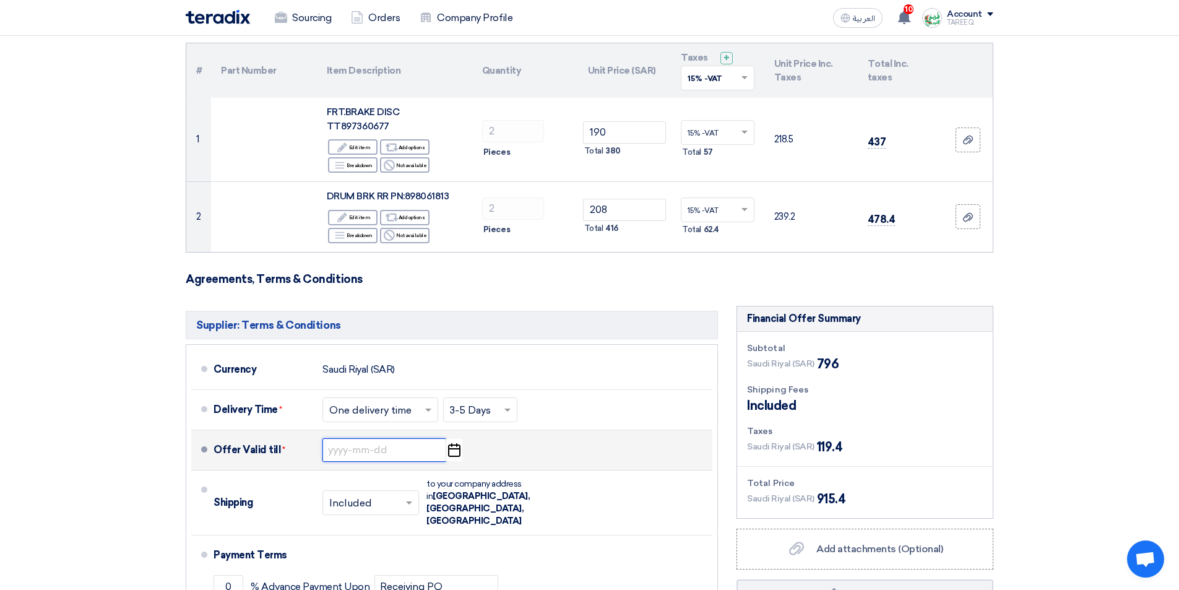
click at [403, 438] on input at bounding box center [384, 450] width 124 height 24
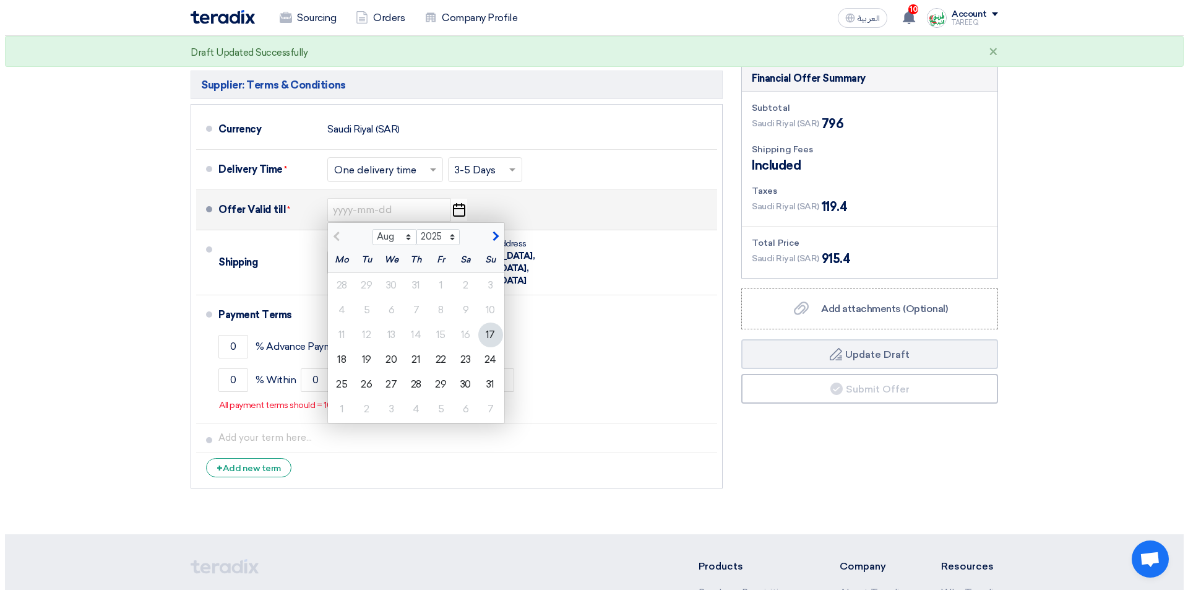
scroll to position [371, 0]
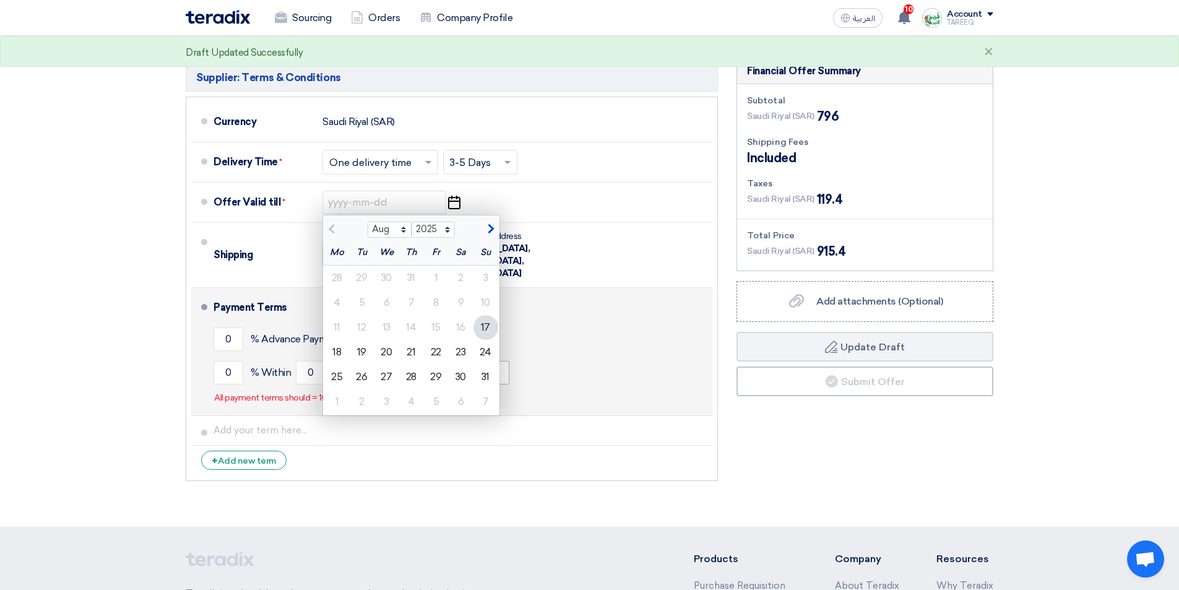
click at [487, 340] on div "24" at bounding box center [485, 352] width 25 height 25
type input "8/24/2025"
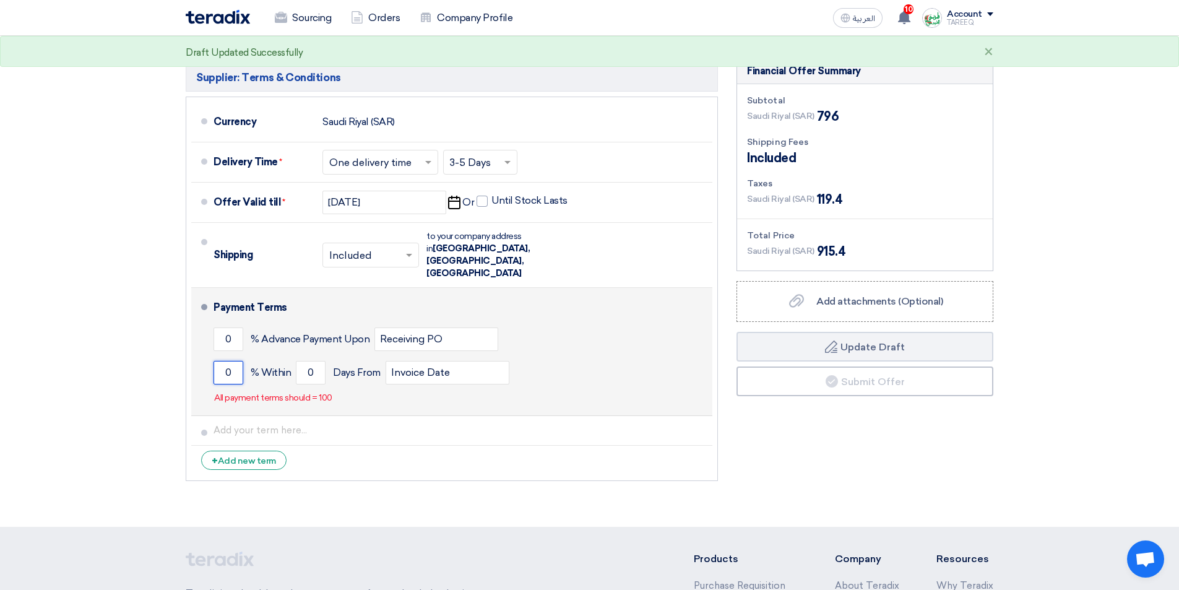
click at [224, 361] on input "0" at bounding box center [228, 373] width 30 height 24
type input "100"
click at [303, 361] on input "0" at bounding box center [311, 373] width 30 height 24
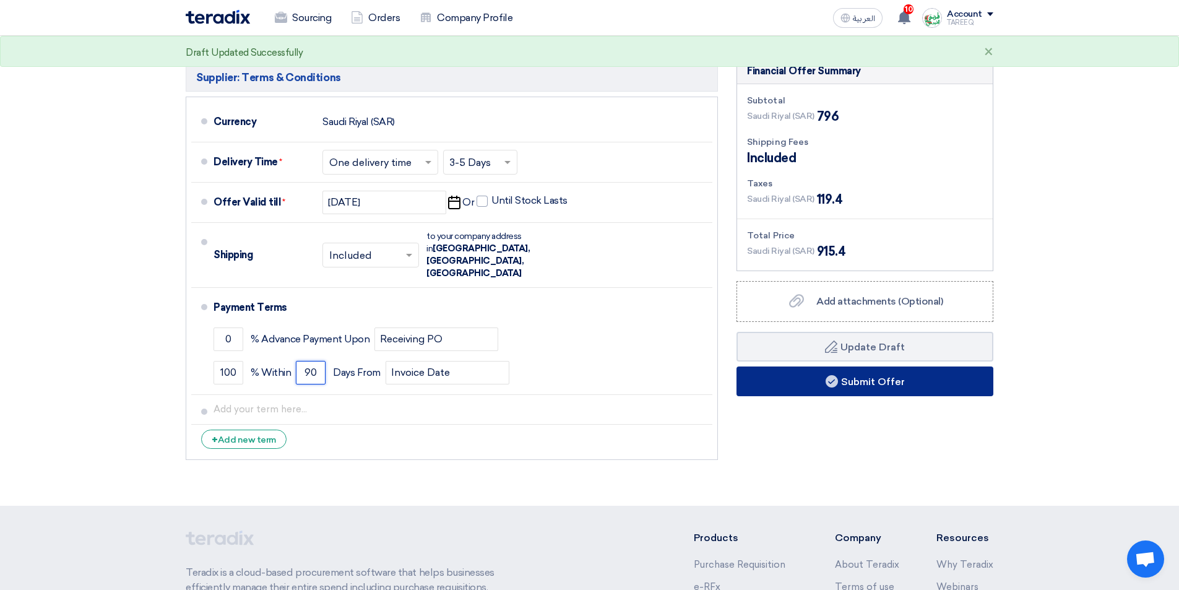
type input "90"
click at [855, 366] on button "Submit Offer" at bounding box center [864, 381] width 257 height 30
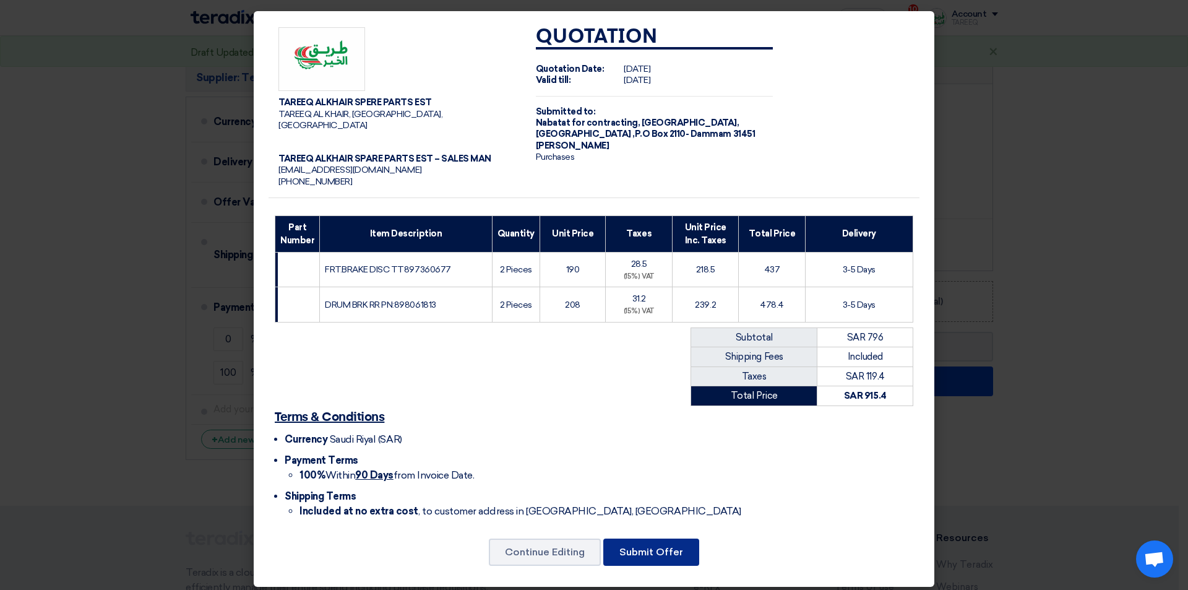
click at [665, 542] on button "Submit Offer" at bounding box center [651, 551] width 96 height 27
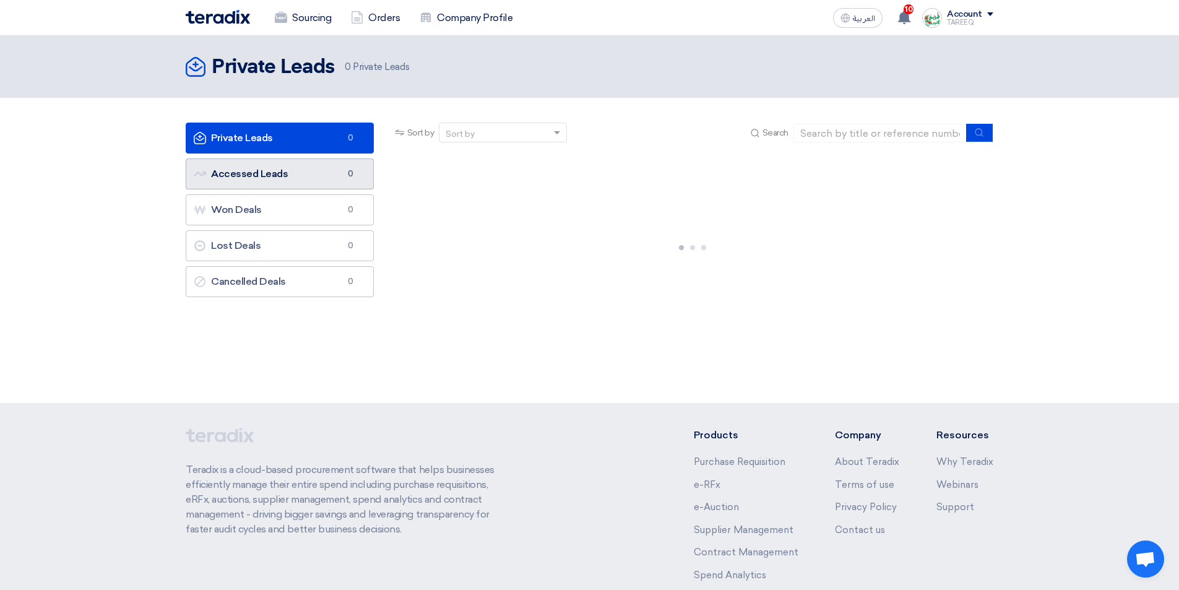
click at [312, 169] on link "Accessed Leads Accessed Leads 0" at bounding box center [280, 173] width 188 height 31
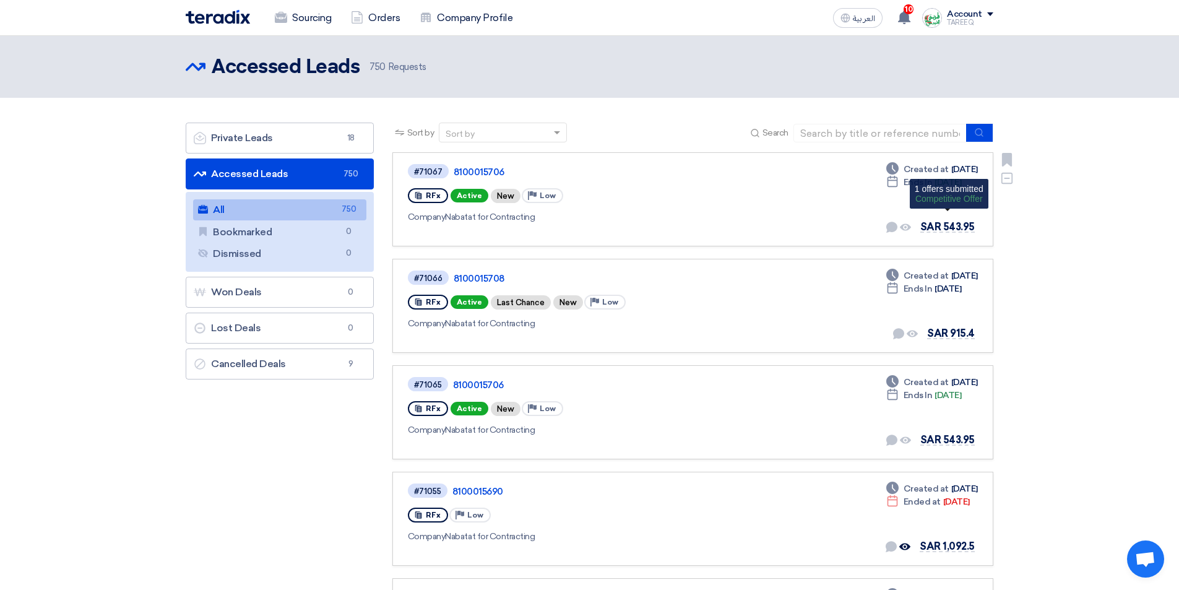
click at [926, 229] on span "SAR 543.95" at bounding box center [947, 227] width 54 height 12
click at [484, 173] on link "8100015706" at bounding box center [608, 171] width 309 height 11
click at [482, 275] on link "8100015708" at bounding box center [608, 278] width 309 height 11
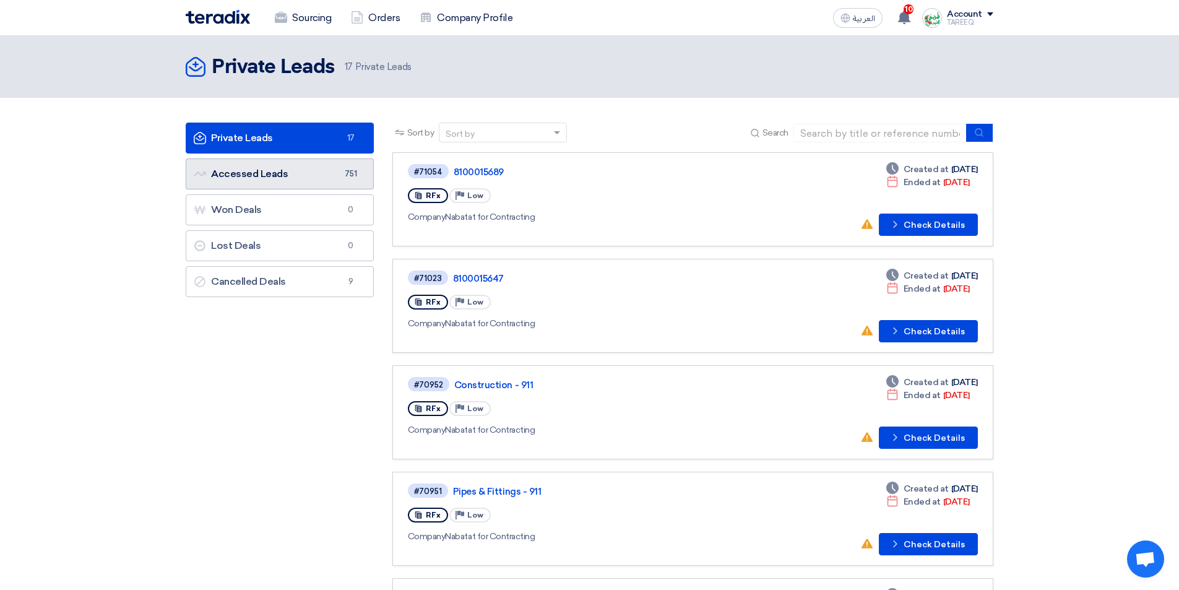
click at [291, 166] on link "Accessed Leads Accessed Leads 751" at bounding box center [280, 173] width 188 height 31
